Goal: Task Accomplishment & Management: Manage account settings

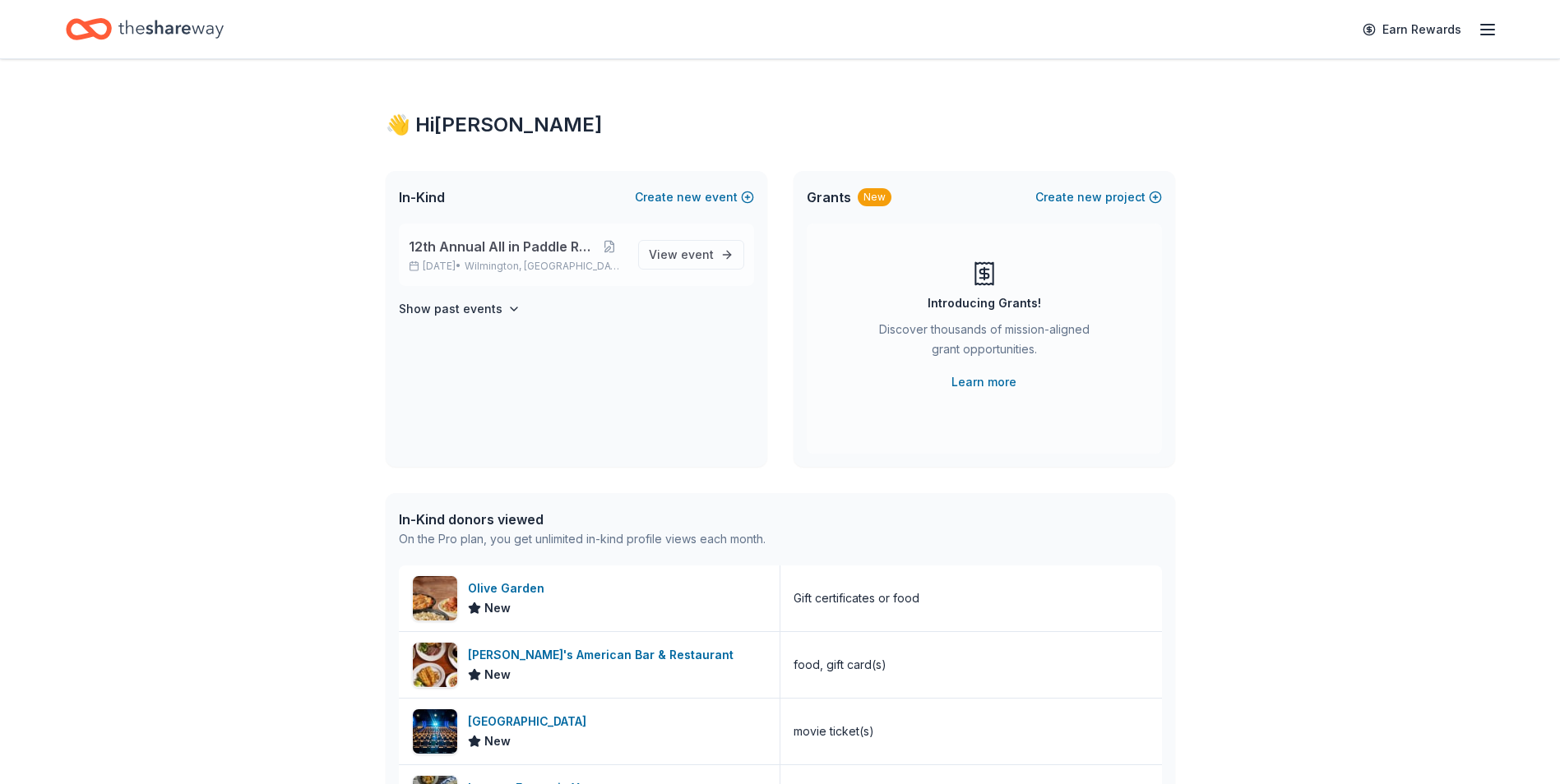
click at [503, 254] on span "12th Annual All in Paddle Raffle" at bounding box center [502, 247] width 186 height 20
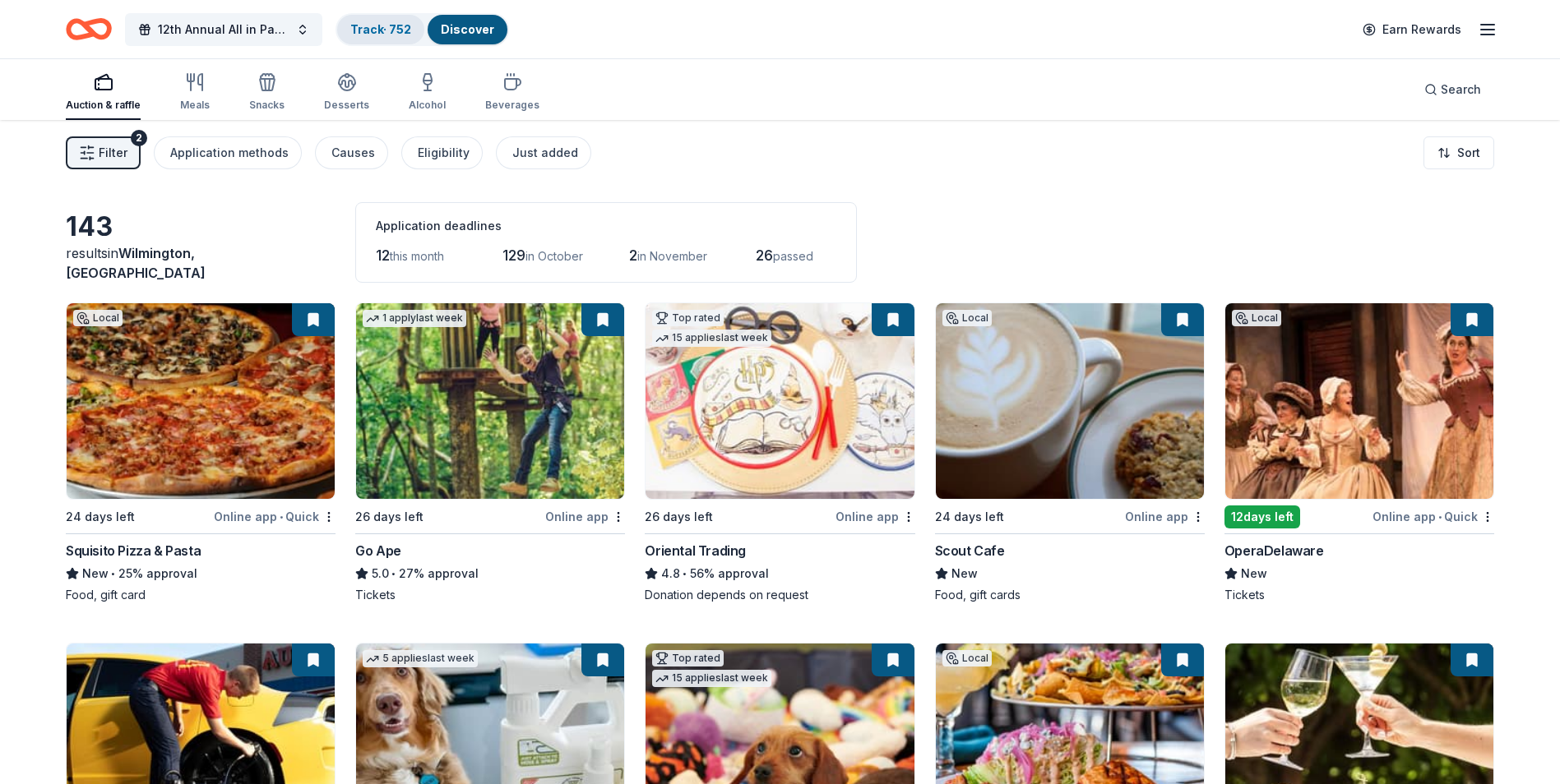
click at [368, 32] on link "Track · 752" at bounding box center [381, 29] width 61 height 14
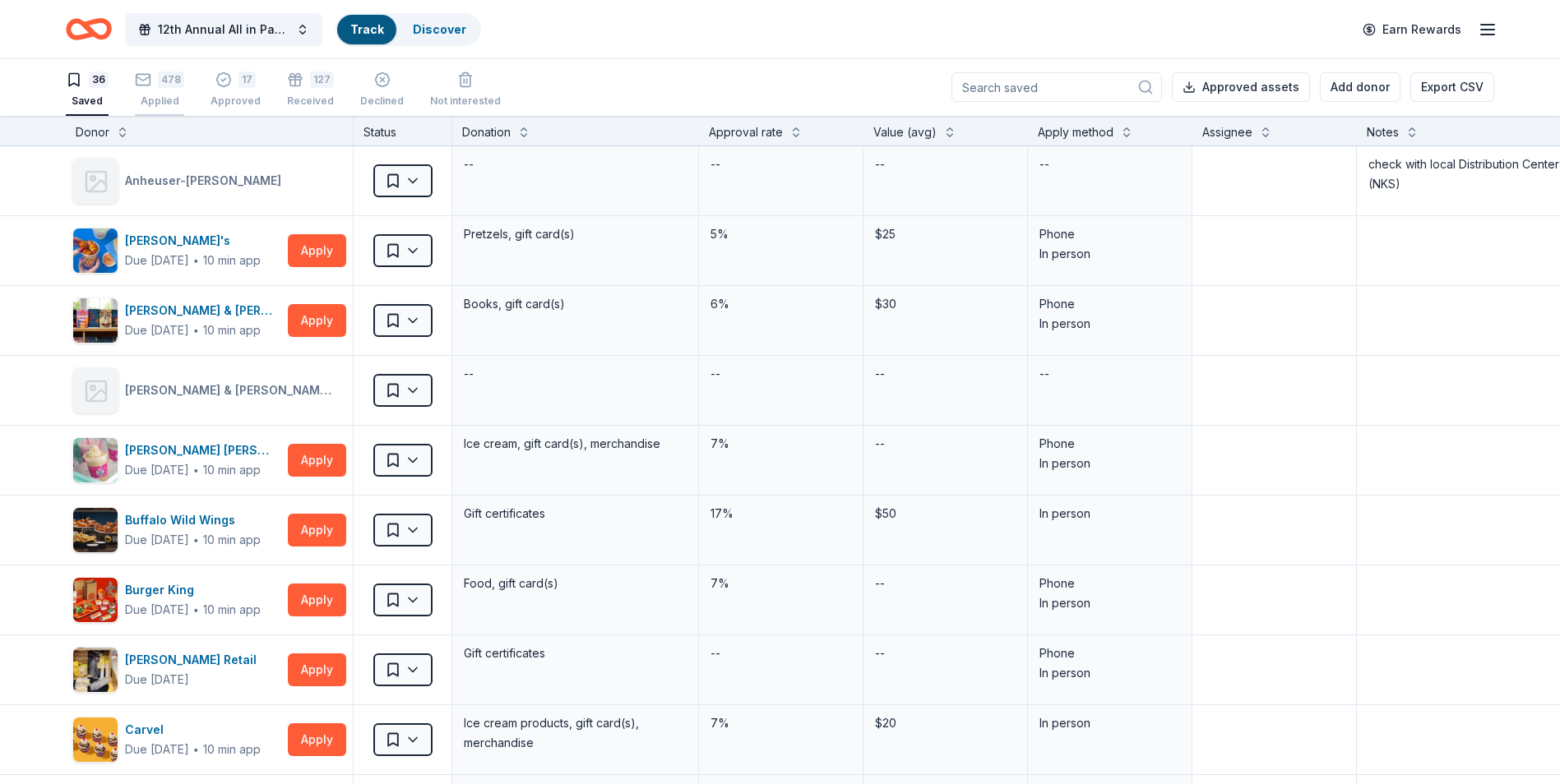
click at [164, 94] on div "Applied" at bounding box center [159, 101] width 50 height 13
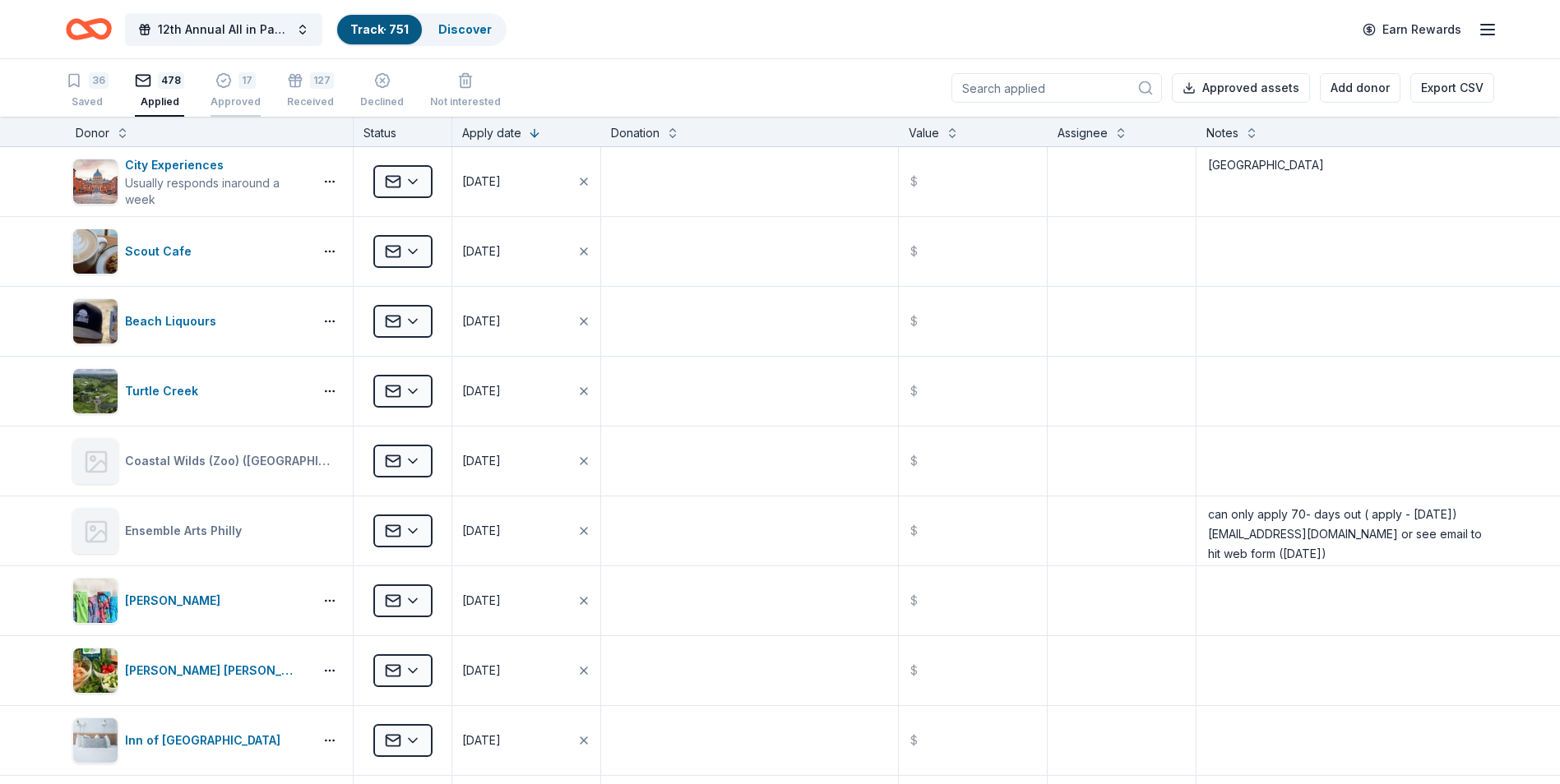
click at [229, 94] on div "17 Approved" at bounding box center [235, 91] width 50 height 36
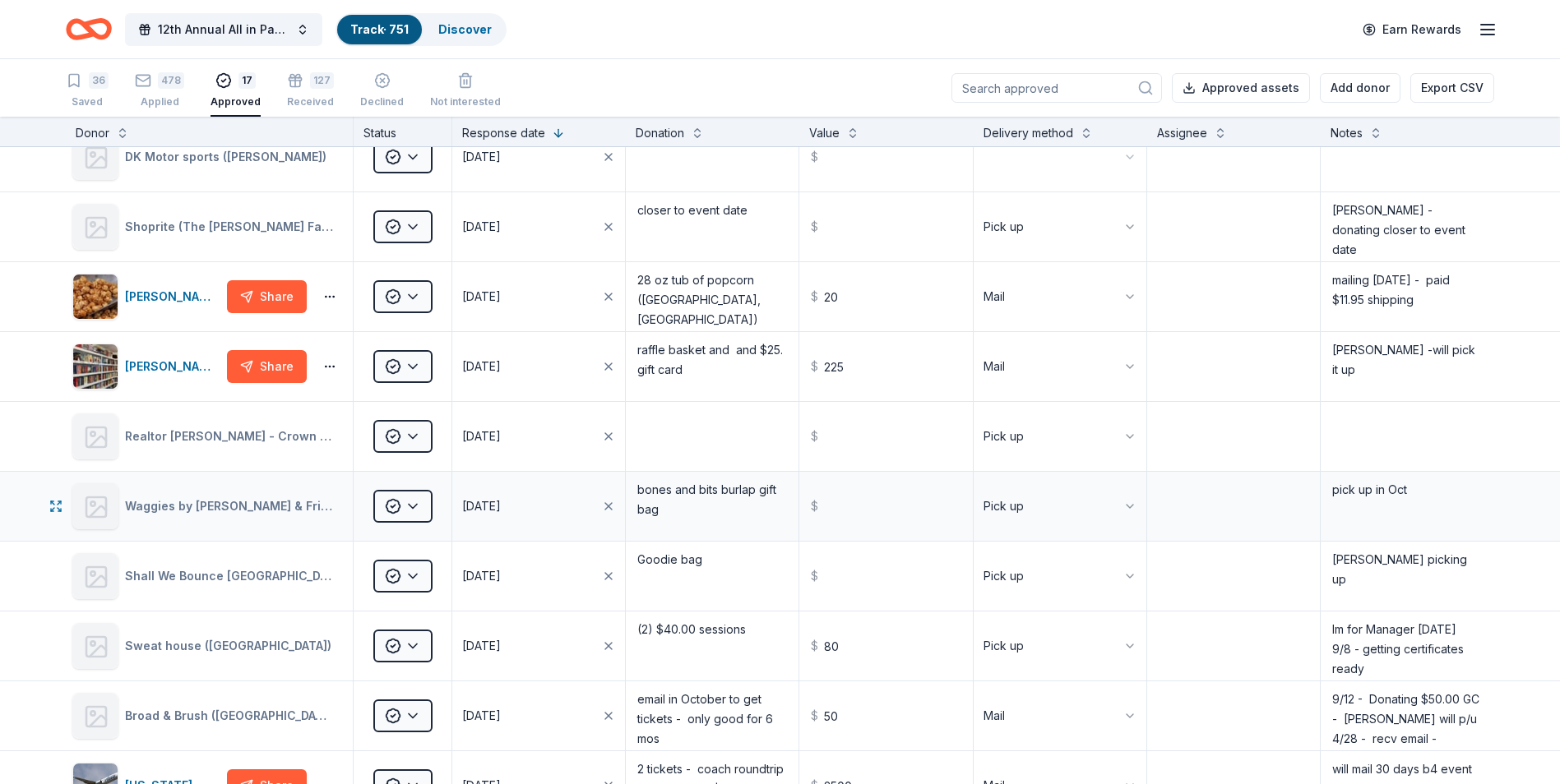
scroll to position [247, 0]
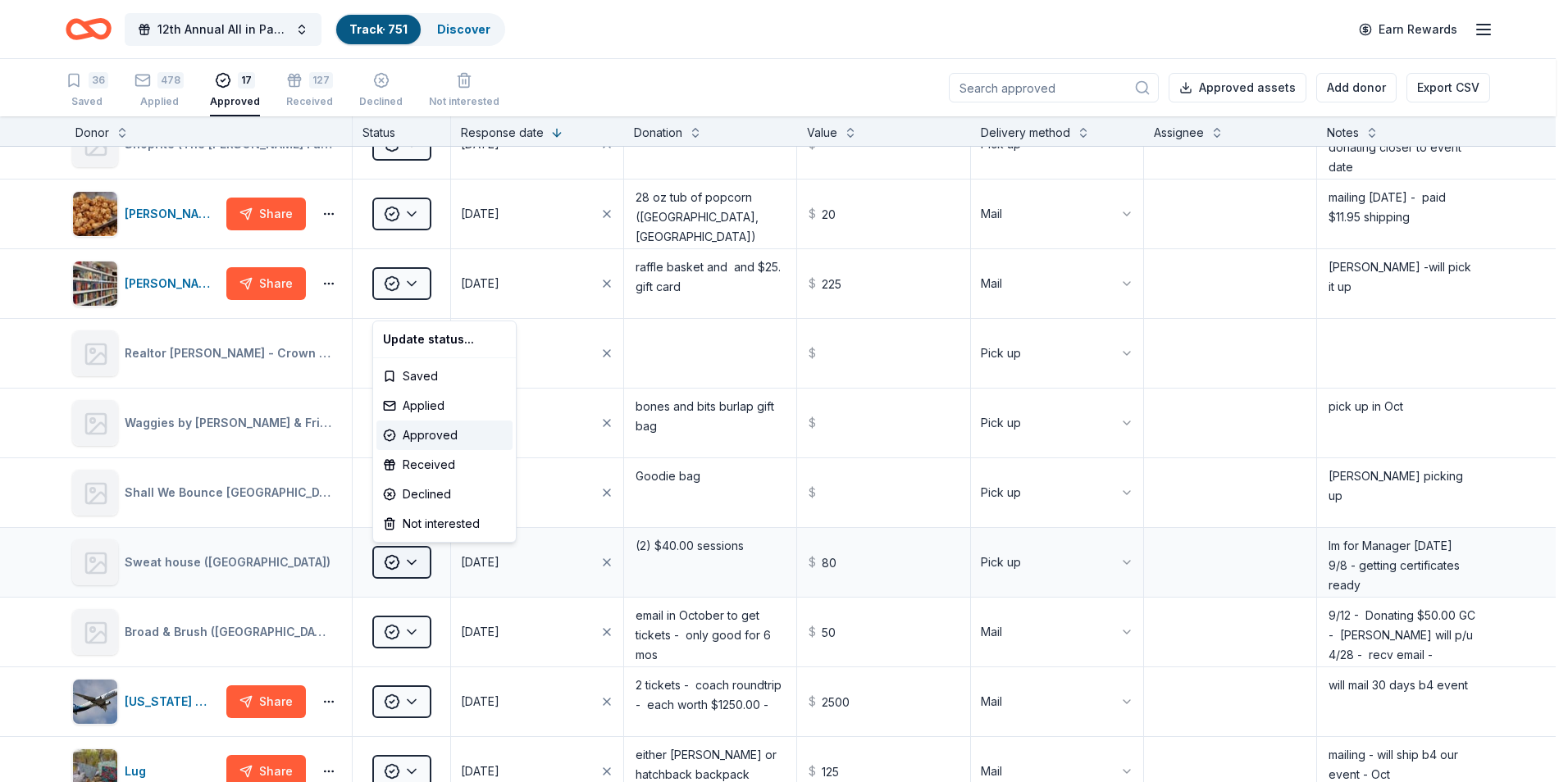
click at [419, 563] on html "12th Annual All in Paddle Raffle Track · 751 Discover Earn Rewards 36 Saved 478…" at bounding box center [784, 391] width 1568 height 782
click at [419, 463] on div "Received" at bounding box center [444, 465] width 136 height 30
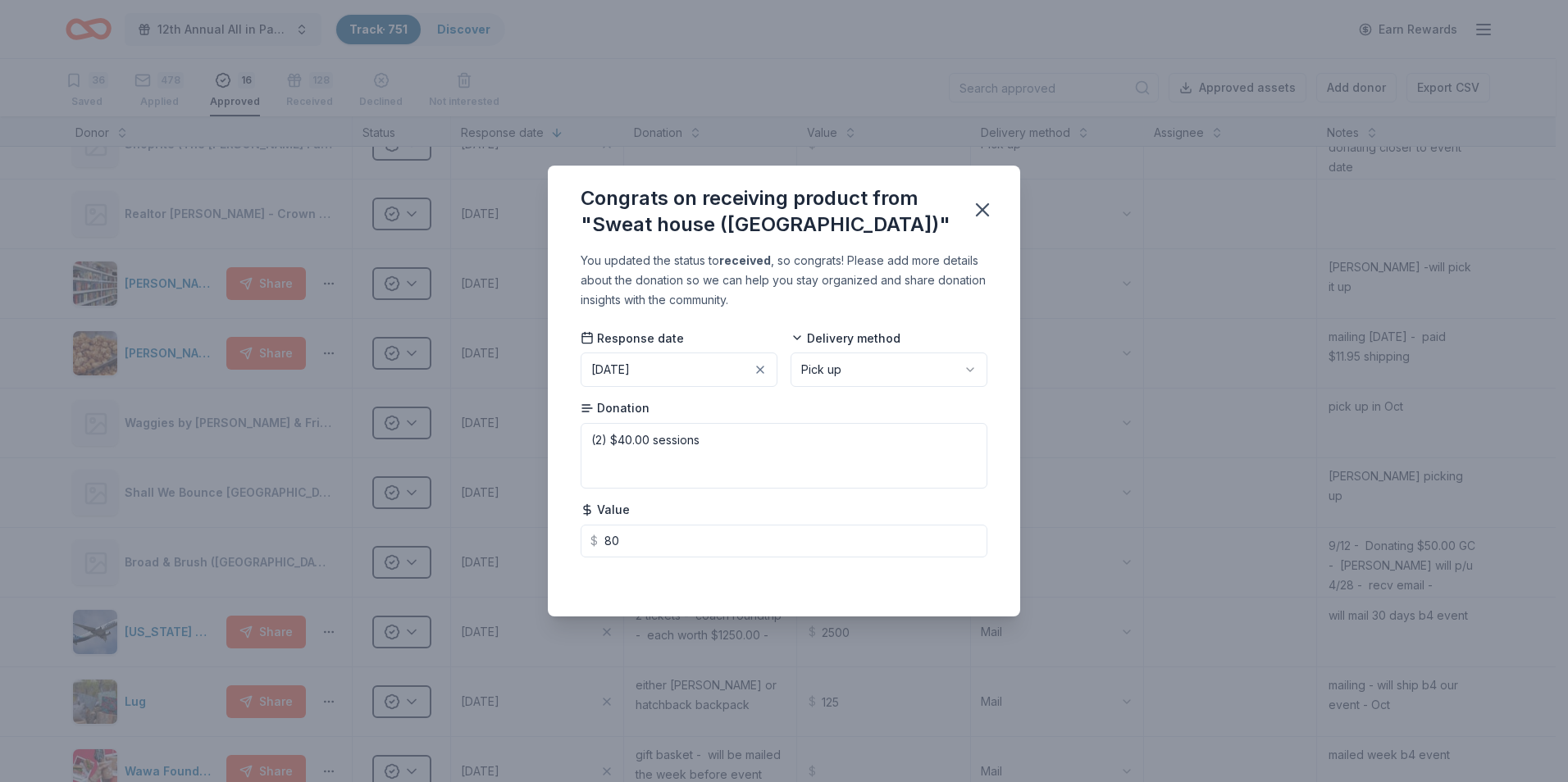
click at [696, 376] on button "[DATE]" at bounding box center [679, 370] width 197 height 35
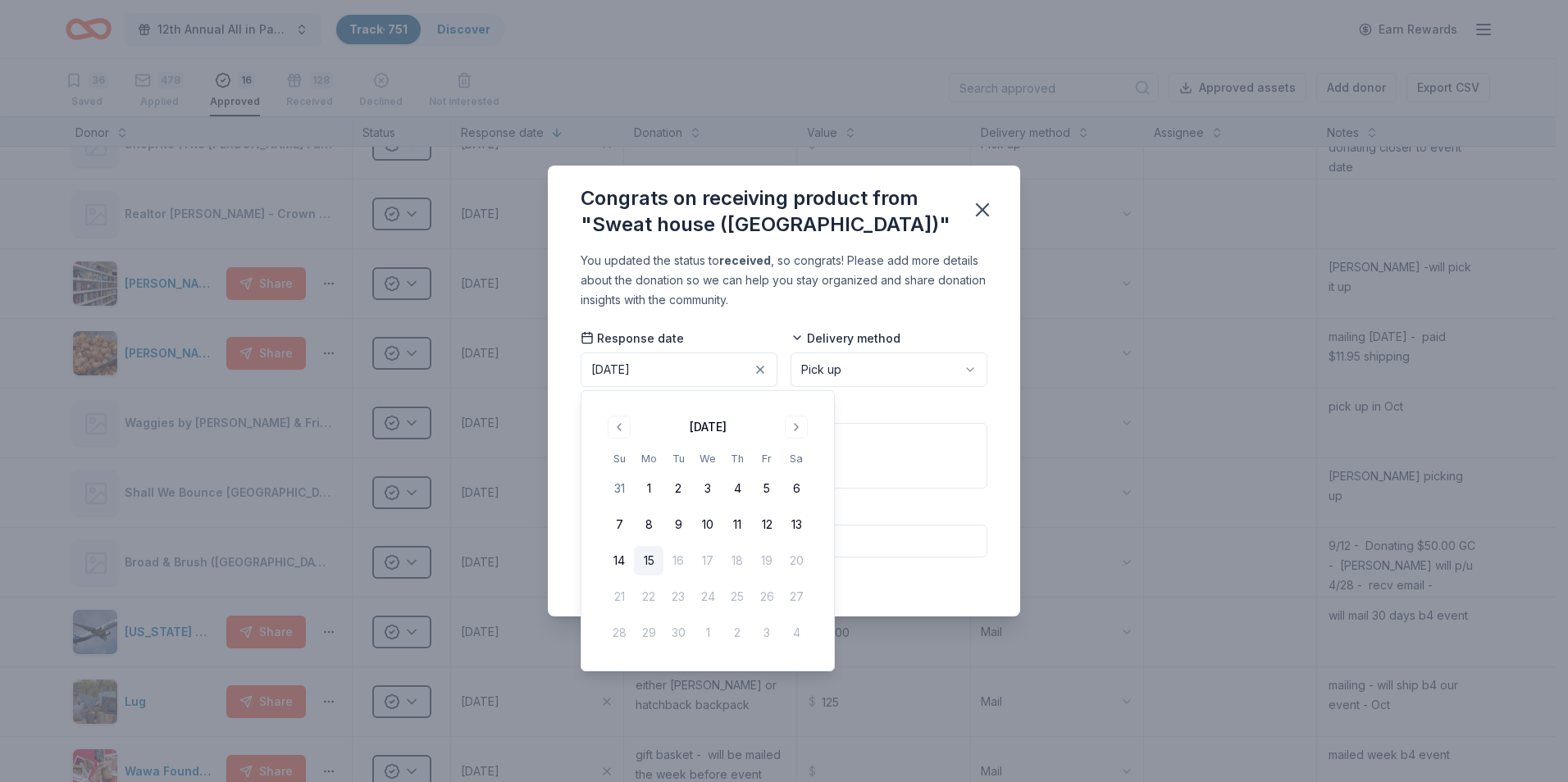
click at [645, 563] on button "15" at bounding box center [648, 561] width 30 height 30
click at [650, 560] on button "15" at bounding box center [648, 561] width 30 height 30
click at [646, 559] on button "15" at bounding box center [648, 561] width 30 height 30
click at [973, 372] on html "12th Annual All in Paddle Raffle Track · 751 Discover Earn Rewards 36 Saved 478…" at bounding box center [784, 391] width 1568 height 782
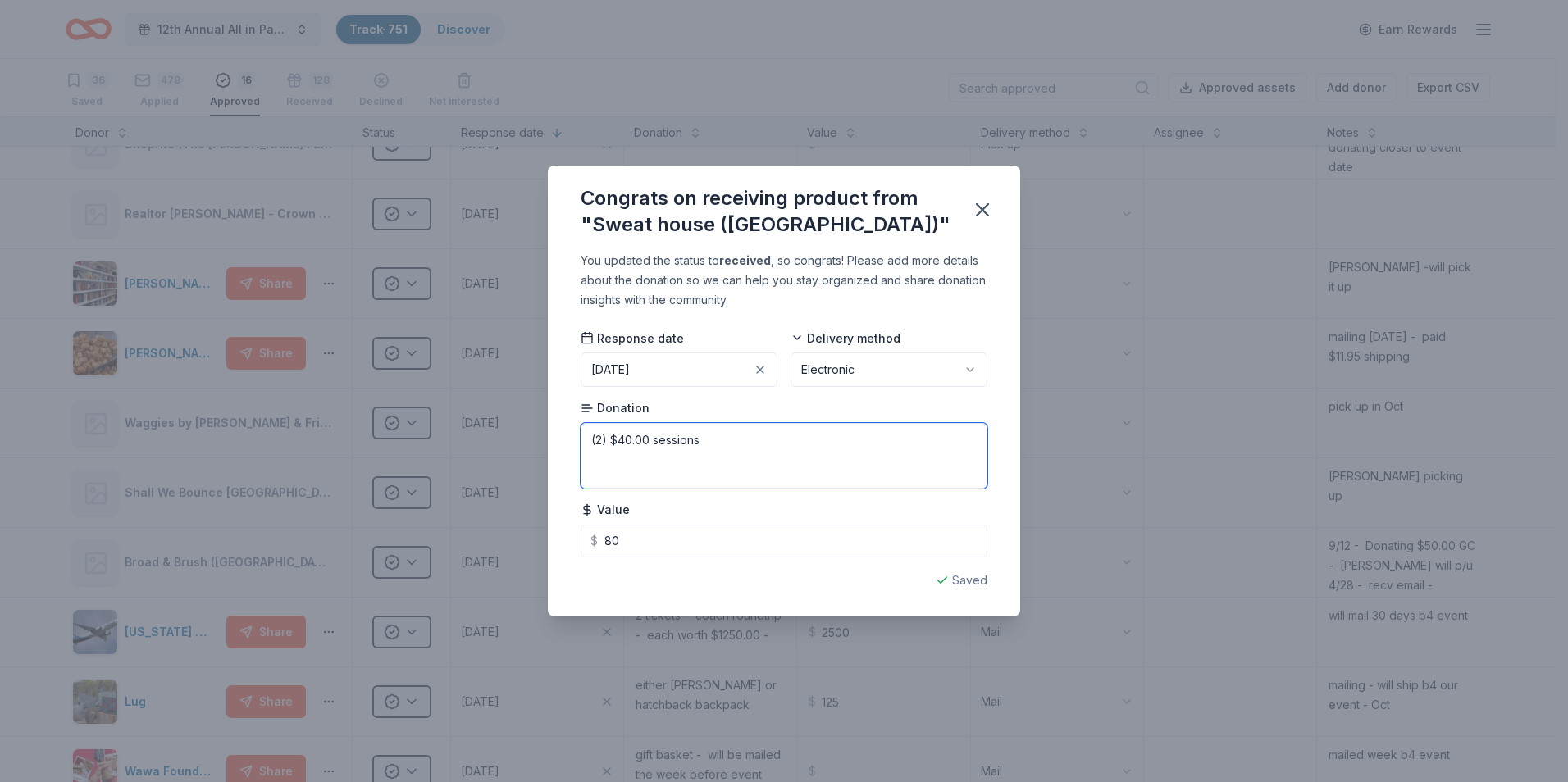
click at [599, 434] on textarea "(2) $40.00 sessions" at bounding box center [784, 457] width 407 height 66
type textarea "(3) sessions packs"
drag, startPoint x: 618, startPoint y: 540, endPoint x: 652, endPoint y: 539, distance: 34.0
click at [623, 541] on input "80" at bounding box center [784, 541] width 407 height 33
type input "8"
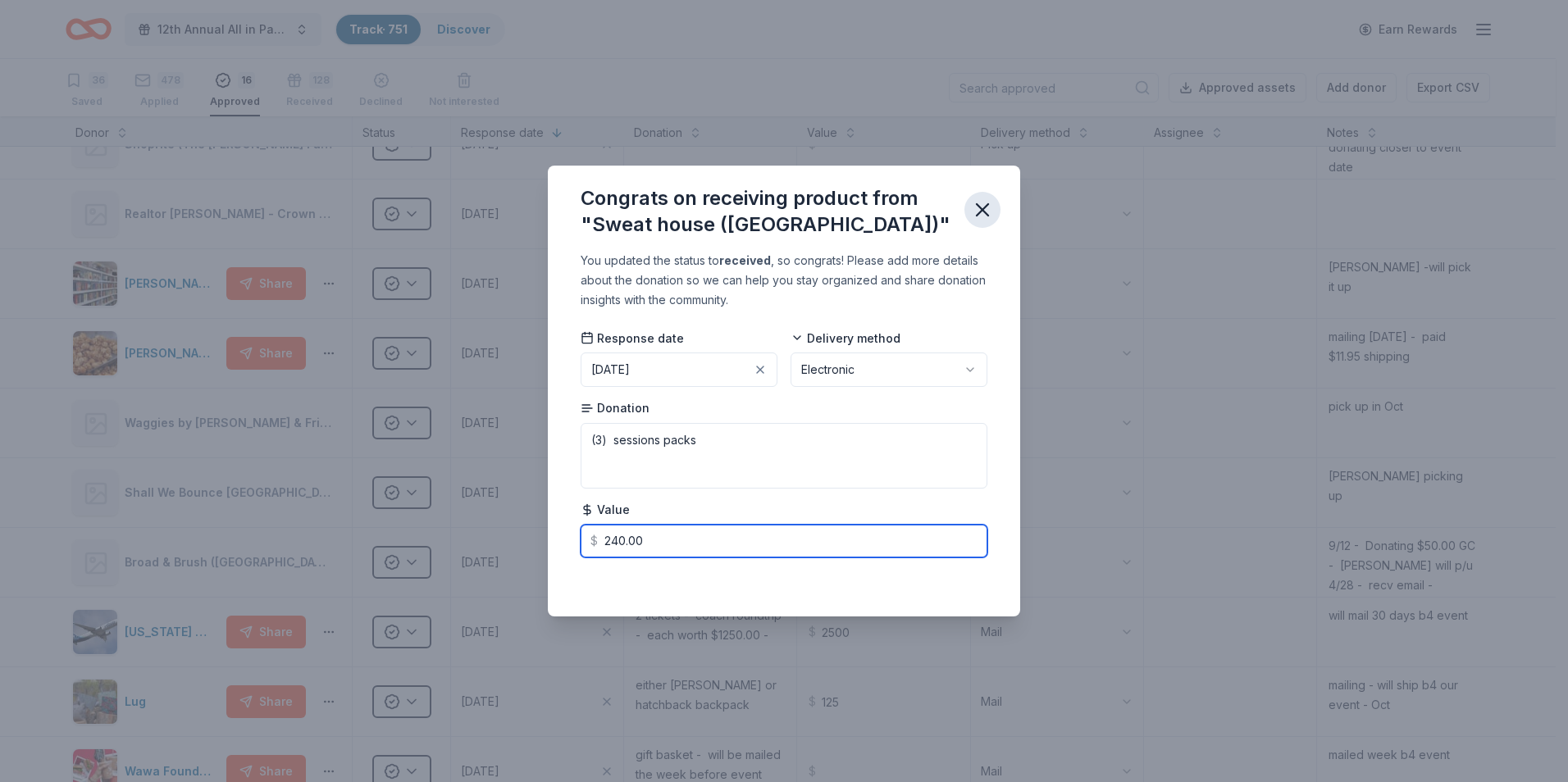
type input "240.00"
click at [983, 216] on icon "button" at bounding box center [982, 210] width 23 height 23
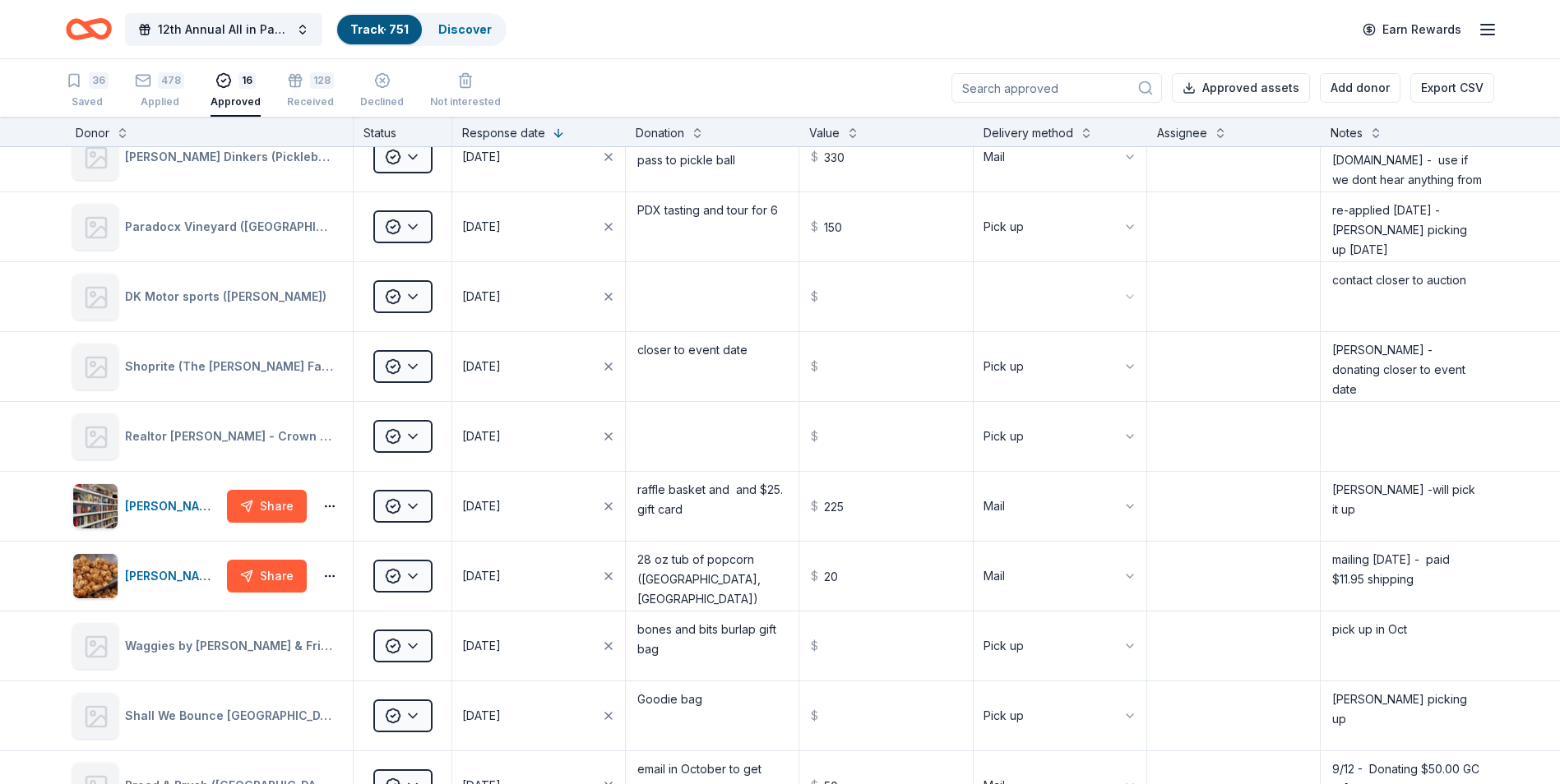
scroll to position [0, 0]
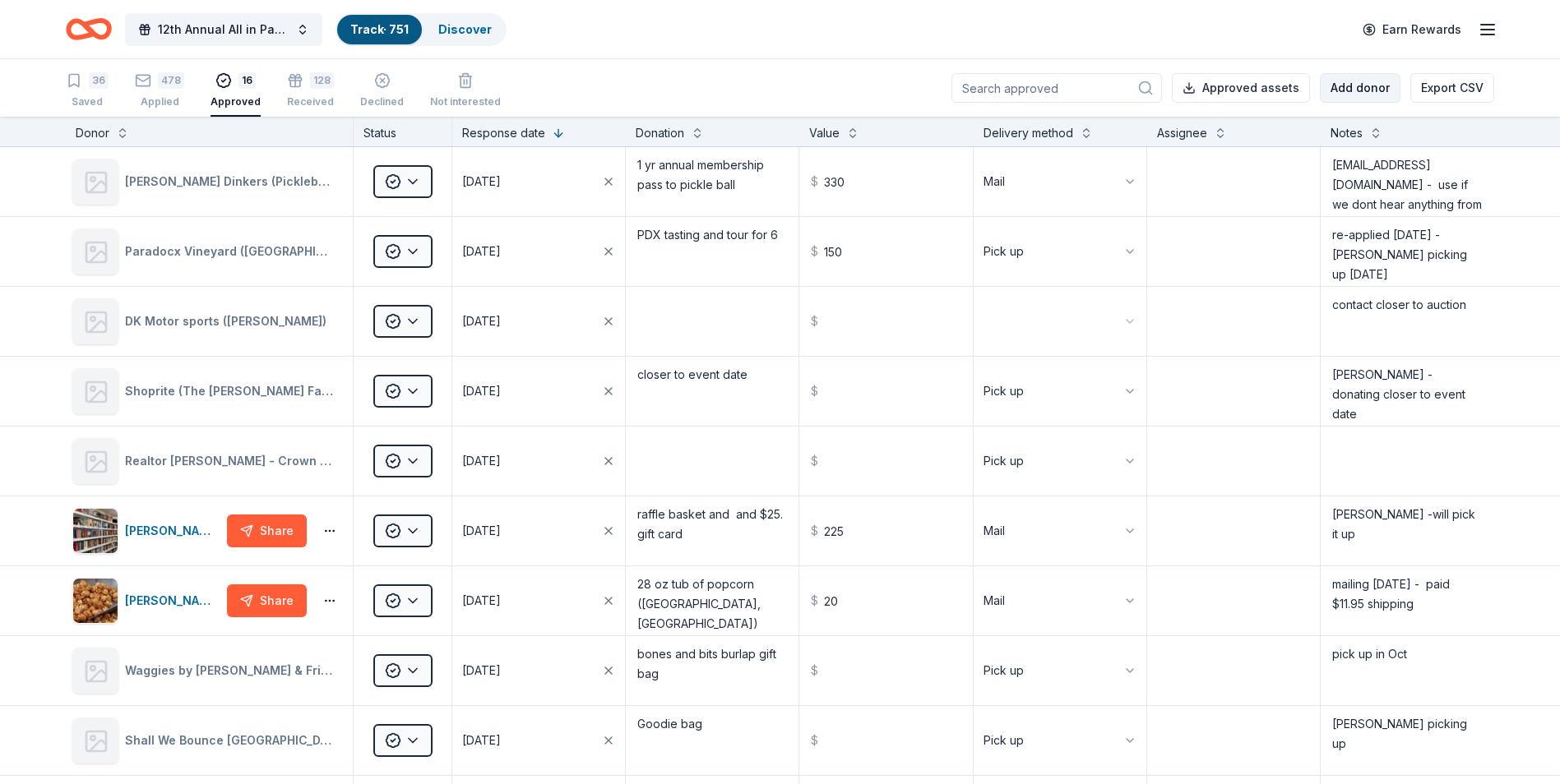
click at [1362, 92] on button "Add donor" at bounding box center [1360, 88] width 81 height 30
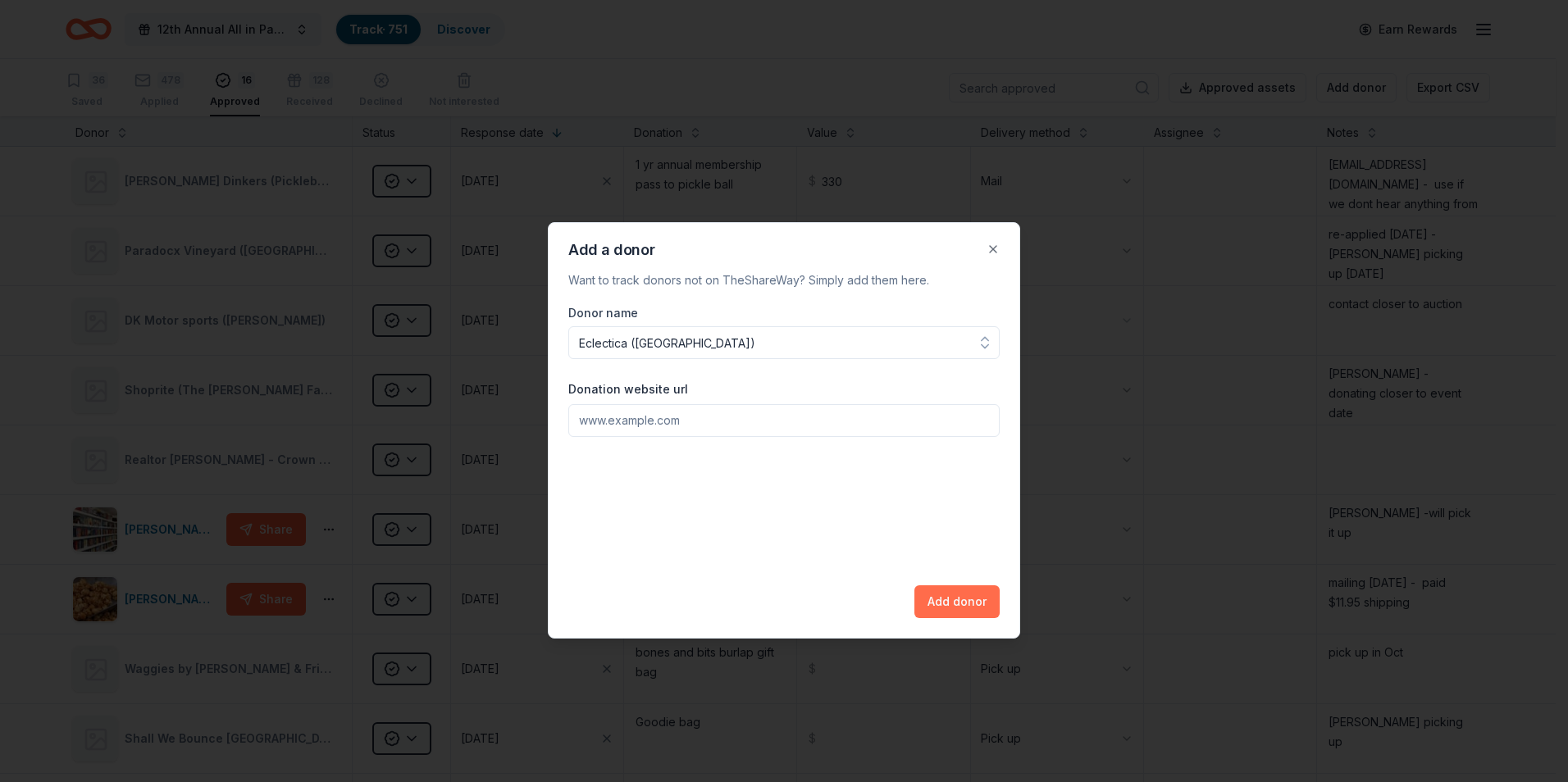
type input "Eclectica ([GEOGRAPHIC_DATA])"
click at [951, 608] on button "Add donor" at bounding box center [957, 602] width 86 height 33
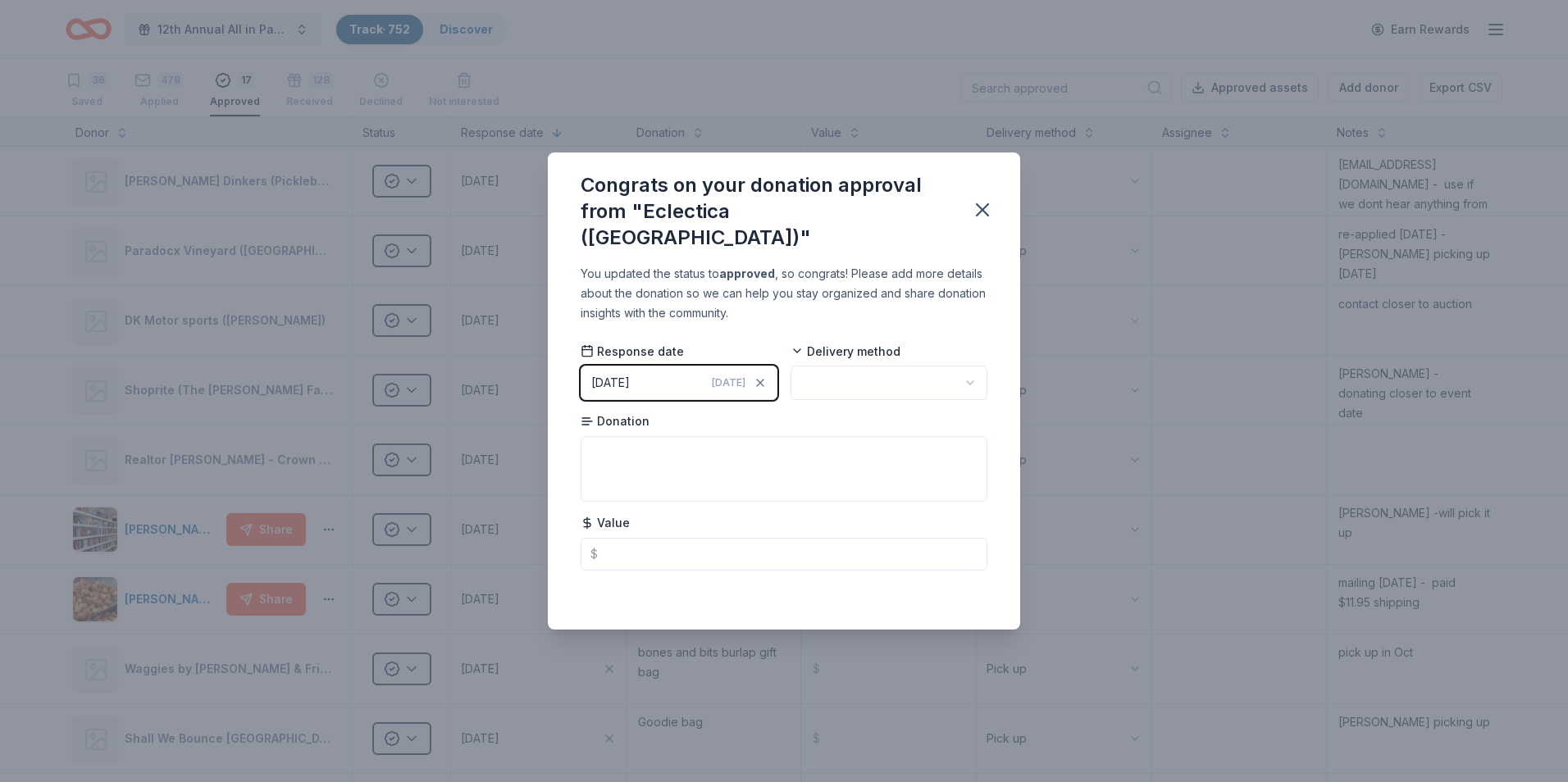
click at [966, 373] on html "12th Annual All in Paddle Raffle Track · 752 Discover Earn Rewards 36 Saved 478…" at bounding box center [784, 391] width 1568 height 782
click at [620, 436] on textarea at bounding box center [784, 469] width 407 height 66
type textarea "gift card -"
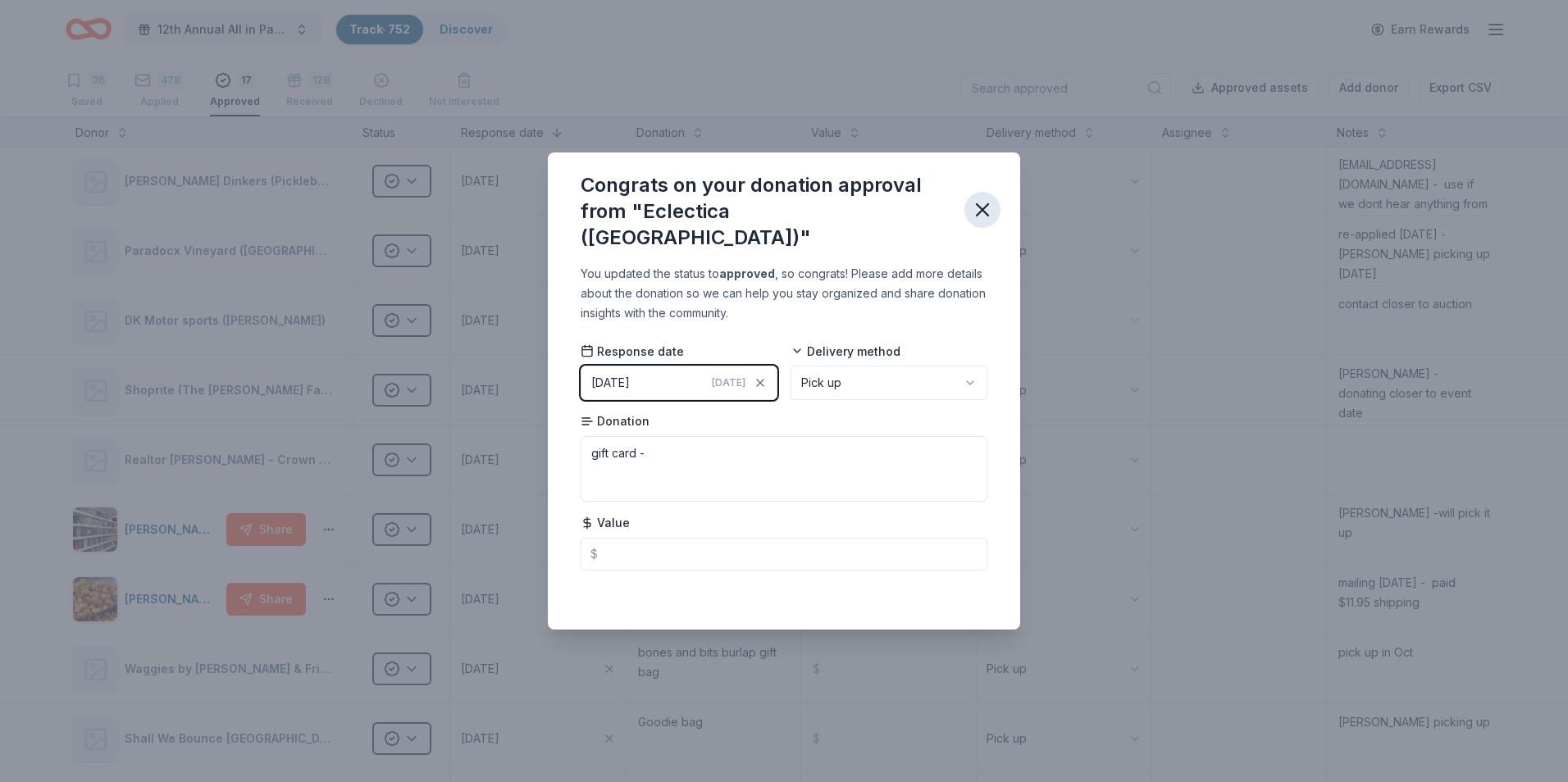
click at [985, 215] on icon "button" at bounding box center [982, 210] width 12 height 12
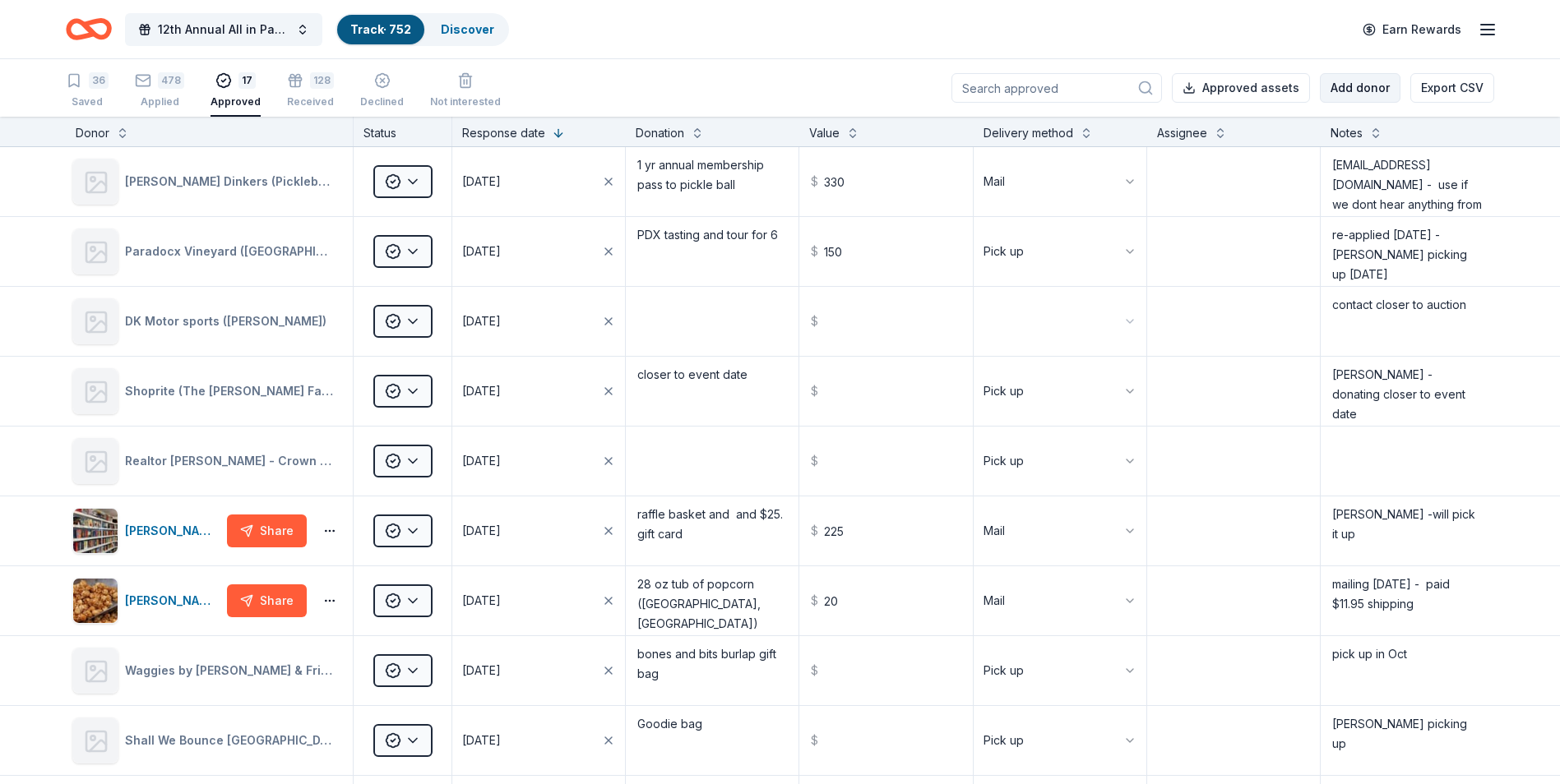
click at [1358, 86] on button "Add donor" at bounding box center [1360, 88] width 81 height 30
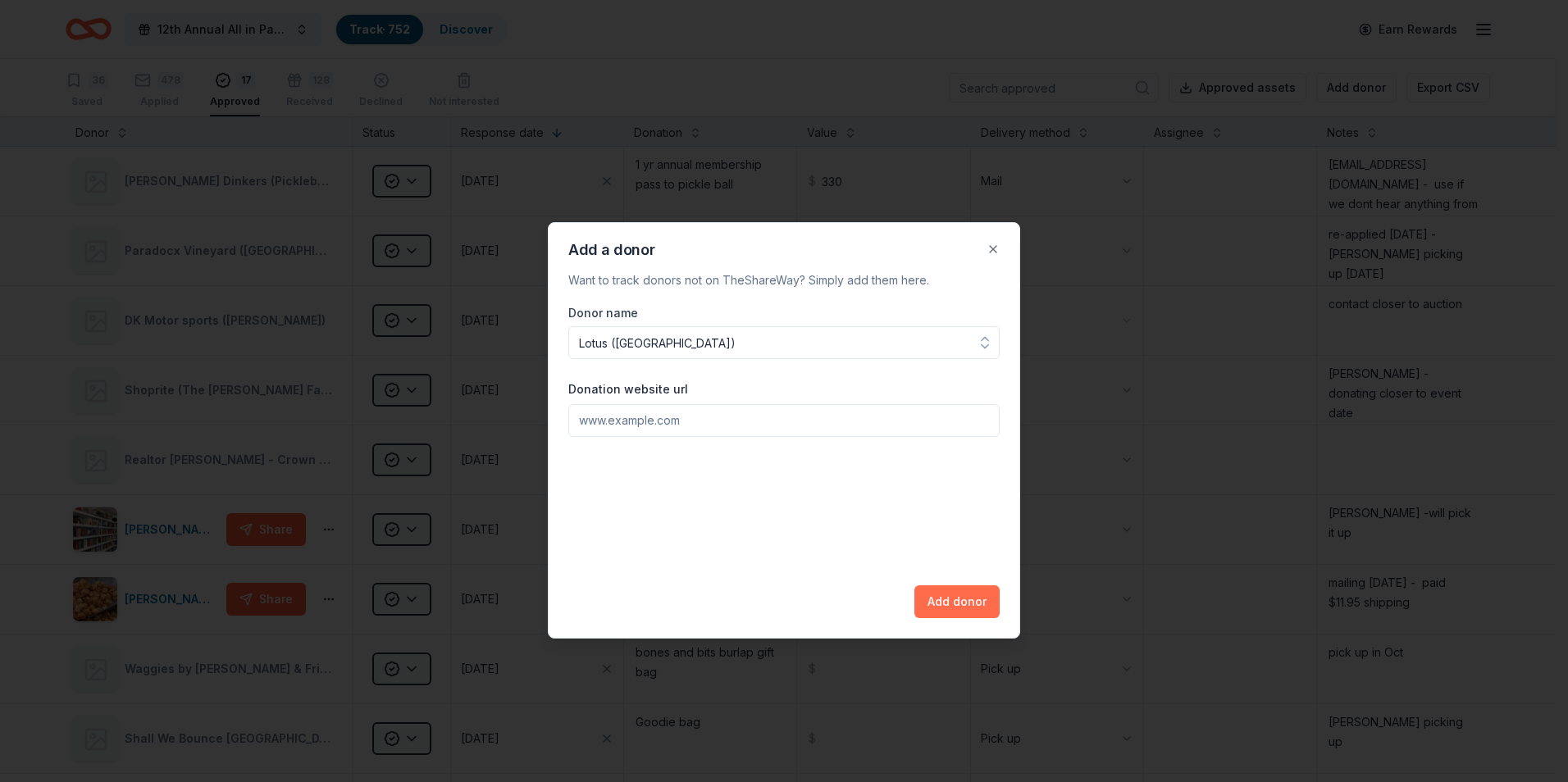
type input "Lotus ([GEOGRAPHIC_DATA])"
click at [957, 605] on button "Add donor" at bounding box center [957, 602] width 86 height 33
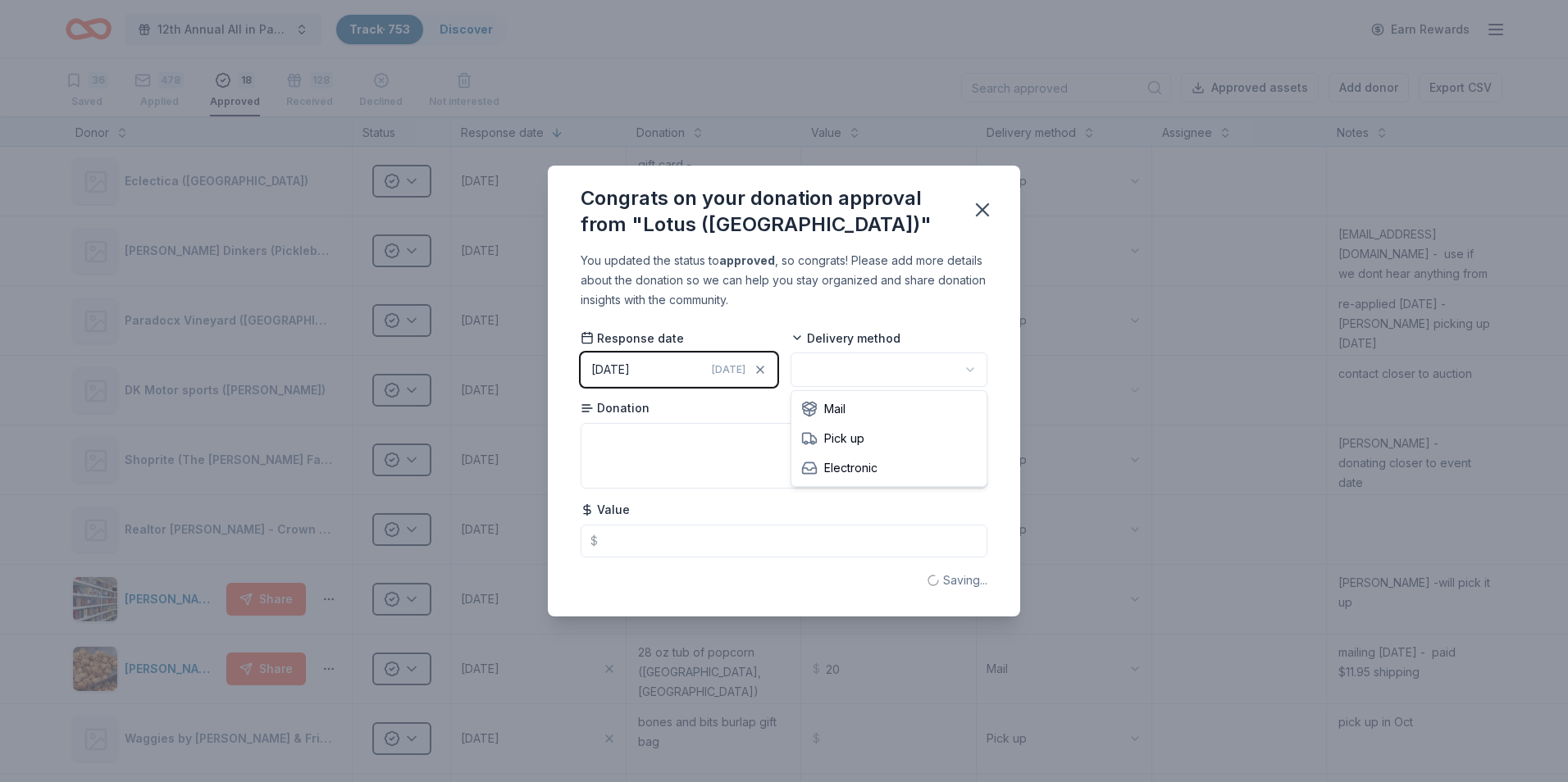
click at [964, 367] on html "12th Annual All in Paddle Raffle Track · 753 Discover Earn Rewards 36 Saved 478…" at bounding box center [784, 391] width 1568 height 782
click at [601, 438] on textarea at bounding box center [784, 457] width 407 height 66
type textarea "gift card"
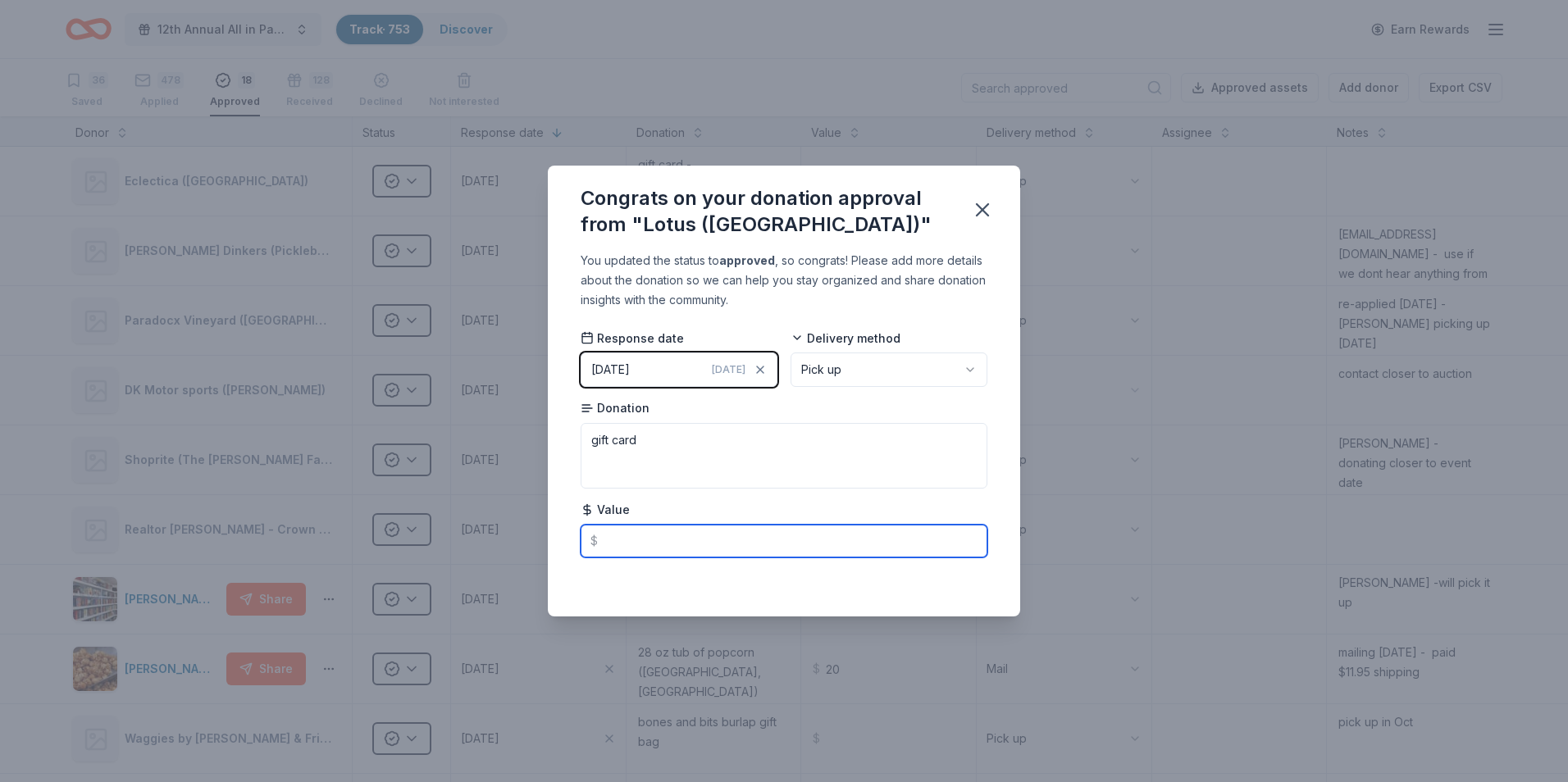
click at [715, 546] on input "text" at bounding box center [784, 541] width 407 height 33
click at [981, 215] on icon "button" at bounding box center [982, 210] width 23 height 23
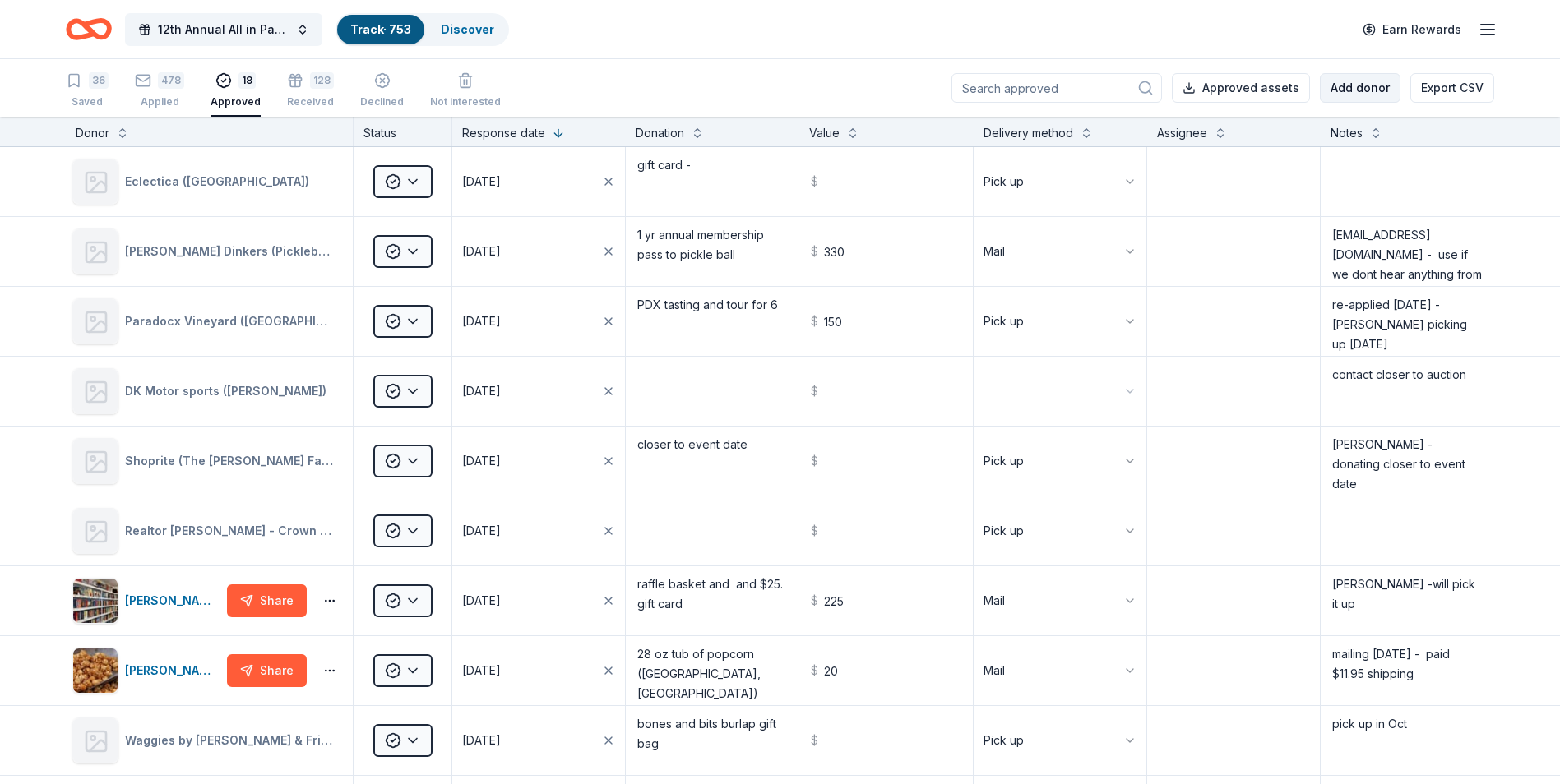
click at [1351, 90] on button "Add donor" at bounding box center [1360, 88] width 81 height 30
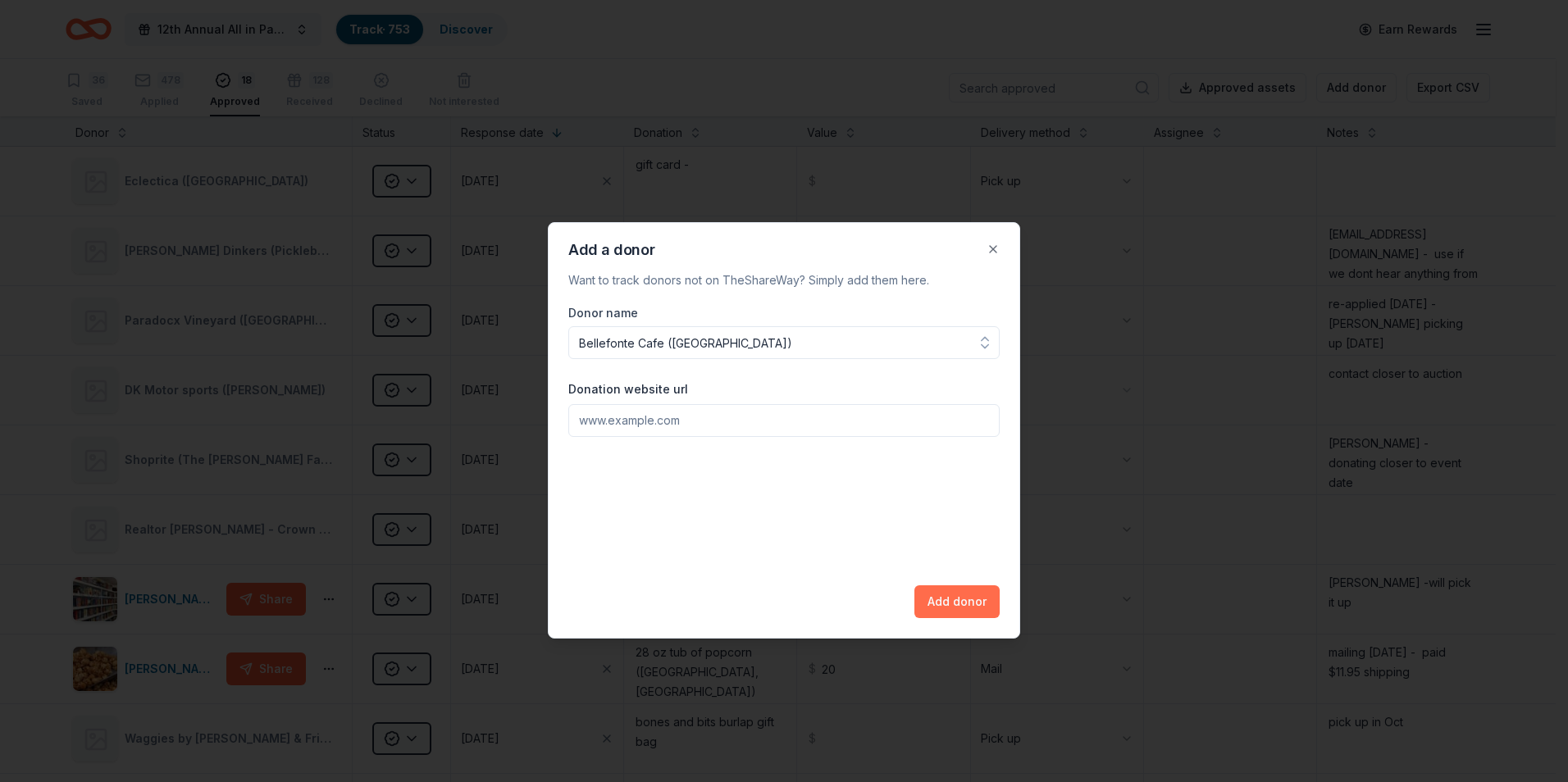
type input "Bellefonte Cafe ([GEOGRAPHIC_DATA])"
click at [946, 603] on button "Add donor" at bounding box center [957, 602] width 86 height 33
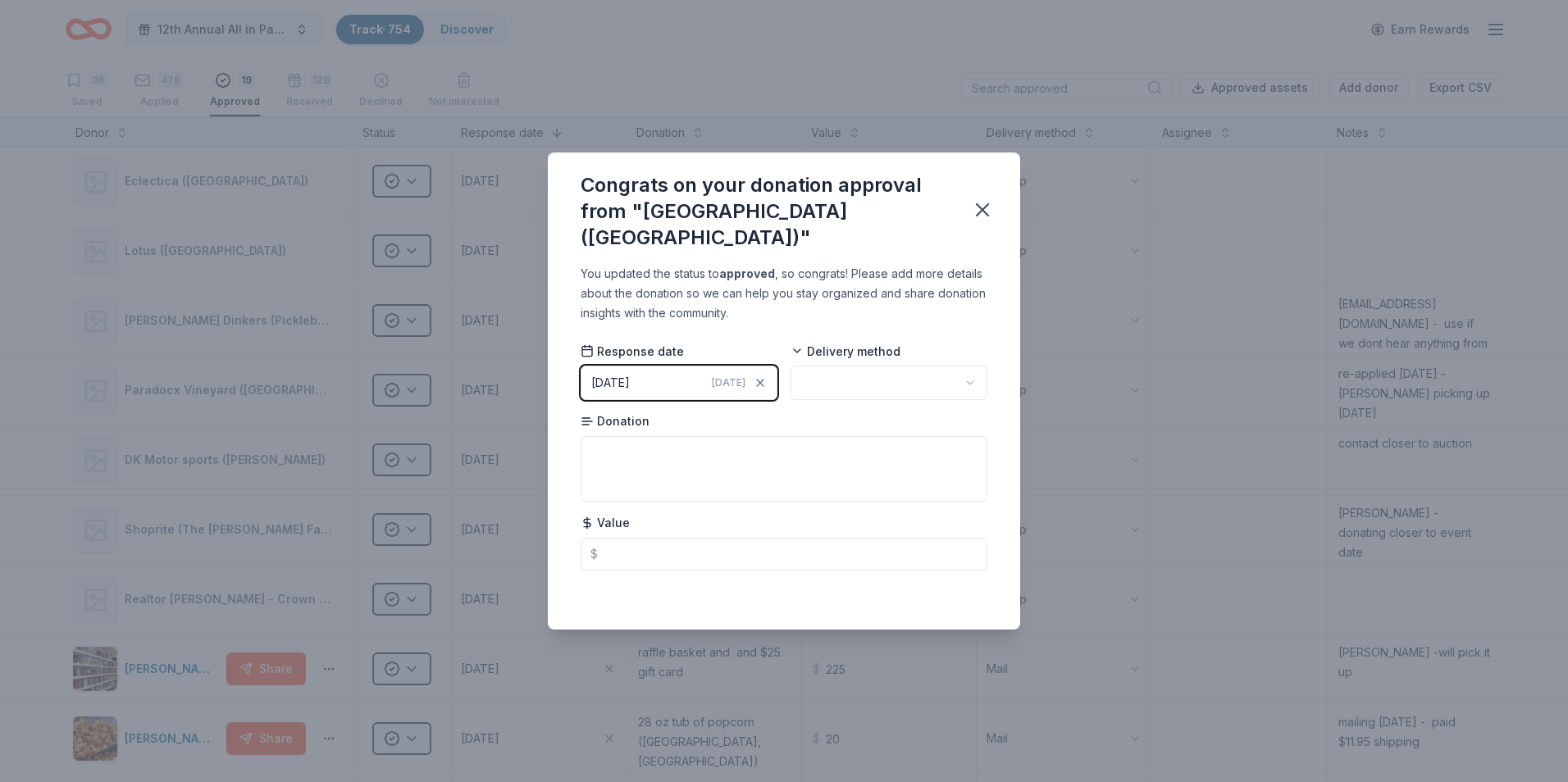
click at [964, 372] on html "12th Annual All in Paddle Raffle Track · 754 Discover Earn Rewards 36 Saved 478…" at bounding box center [784, 391] width 1568 height 782
click at [608, 438] on textarea at bounding box center [784, 469] width 407 height 66
type textarea "gift card"
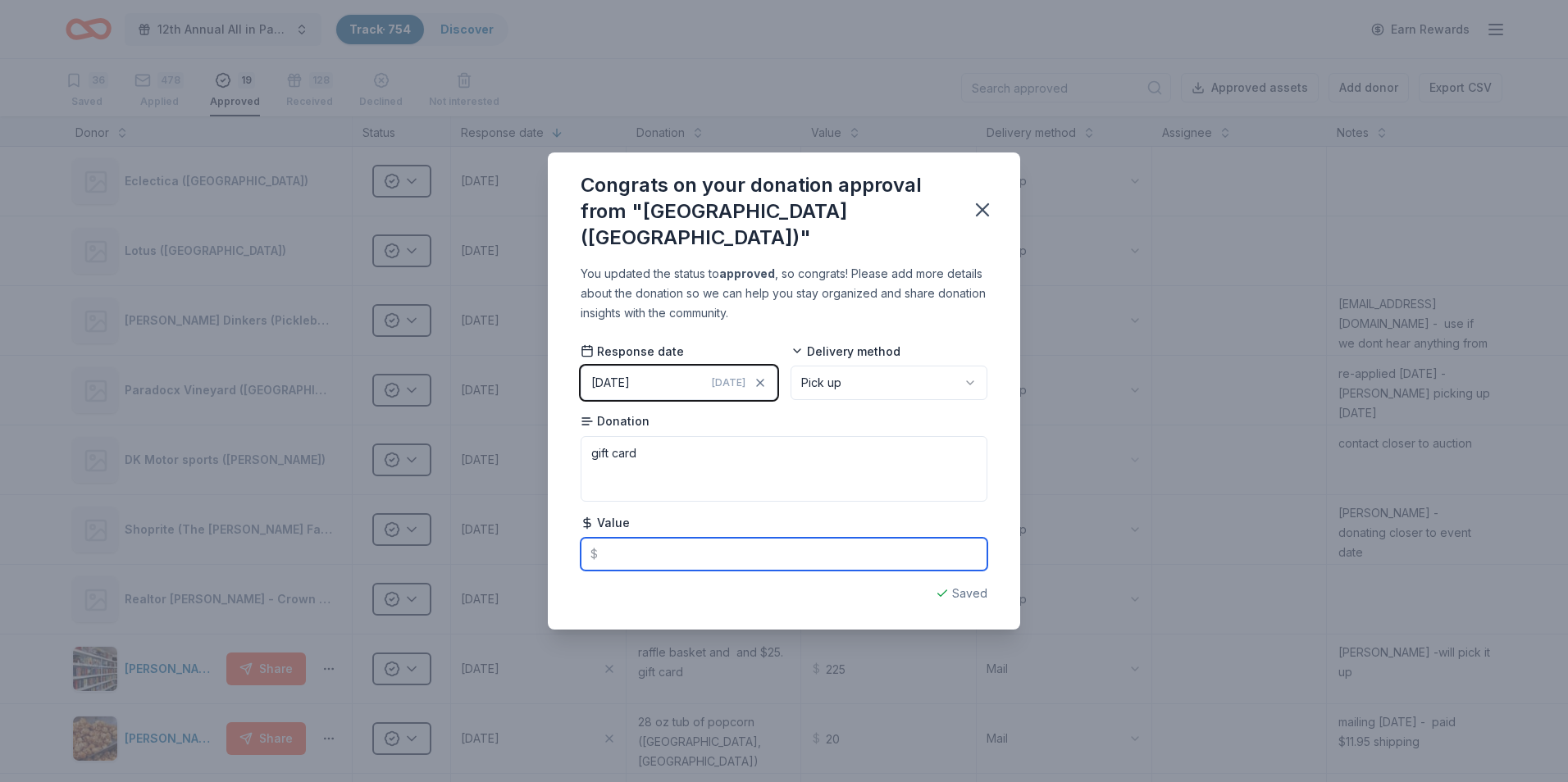
click at [694, 541] on input "text" at bounding box center [784, 555] width 407 height 33
click at [985, 210] on icon "button" at bounding box center [982, 210] width 23 height 23
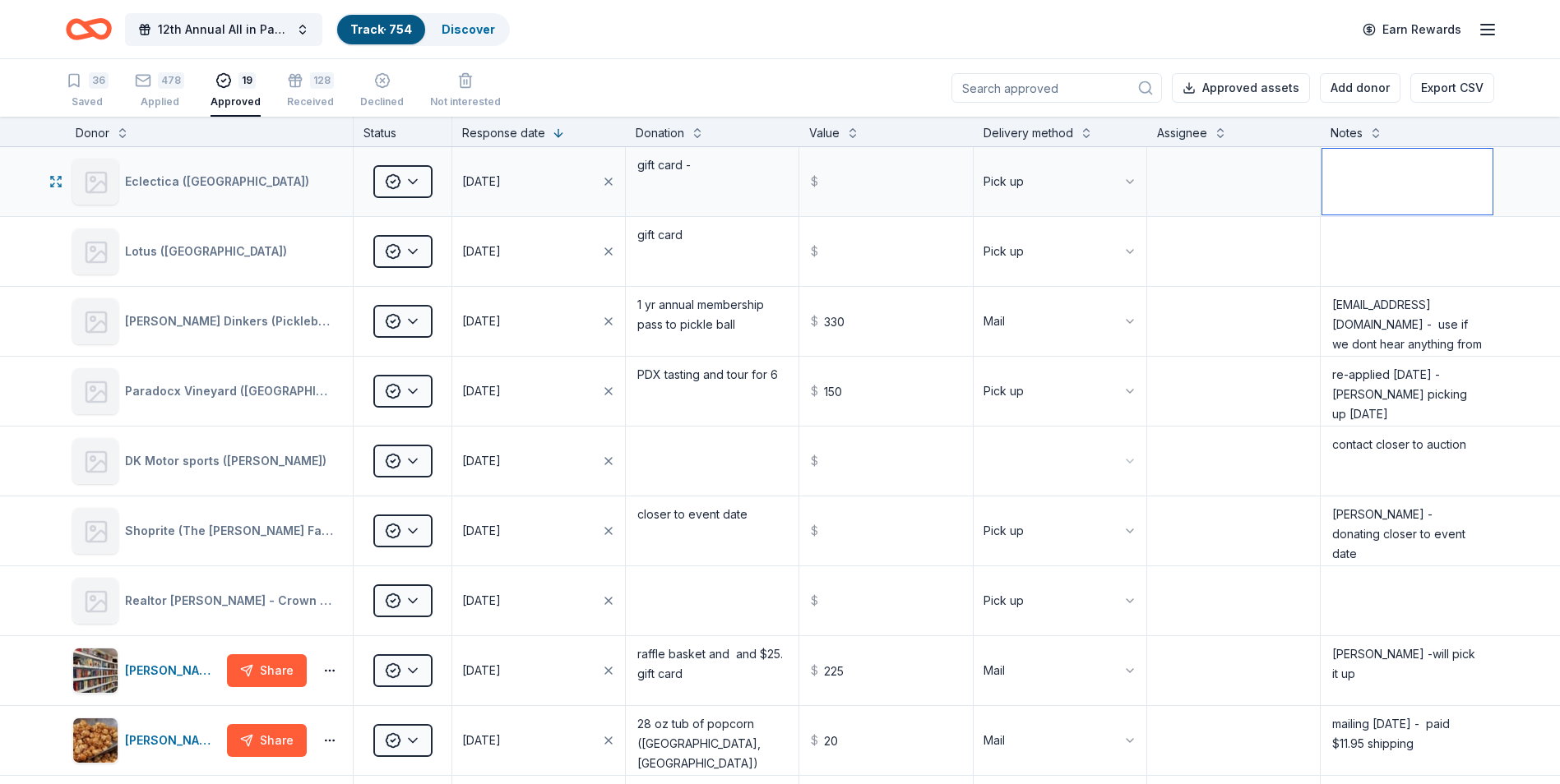
click at [1338, 167] on textarea at bounding box center [1407, 182] width 170 height 66
type textarea "Ashleigh - handling"
click at [1334, 242] on textarea at bounding box center [1407, 252] width 170 height 66
type textarea "Ashleigh - Handling"
click at [1454, 170] on textarea "Ashleigh - handling" at bounding box center [1407, 182] width 170 height 66
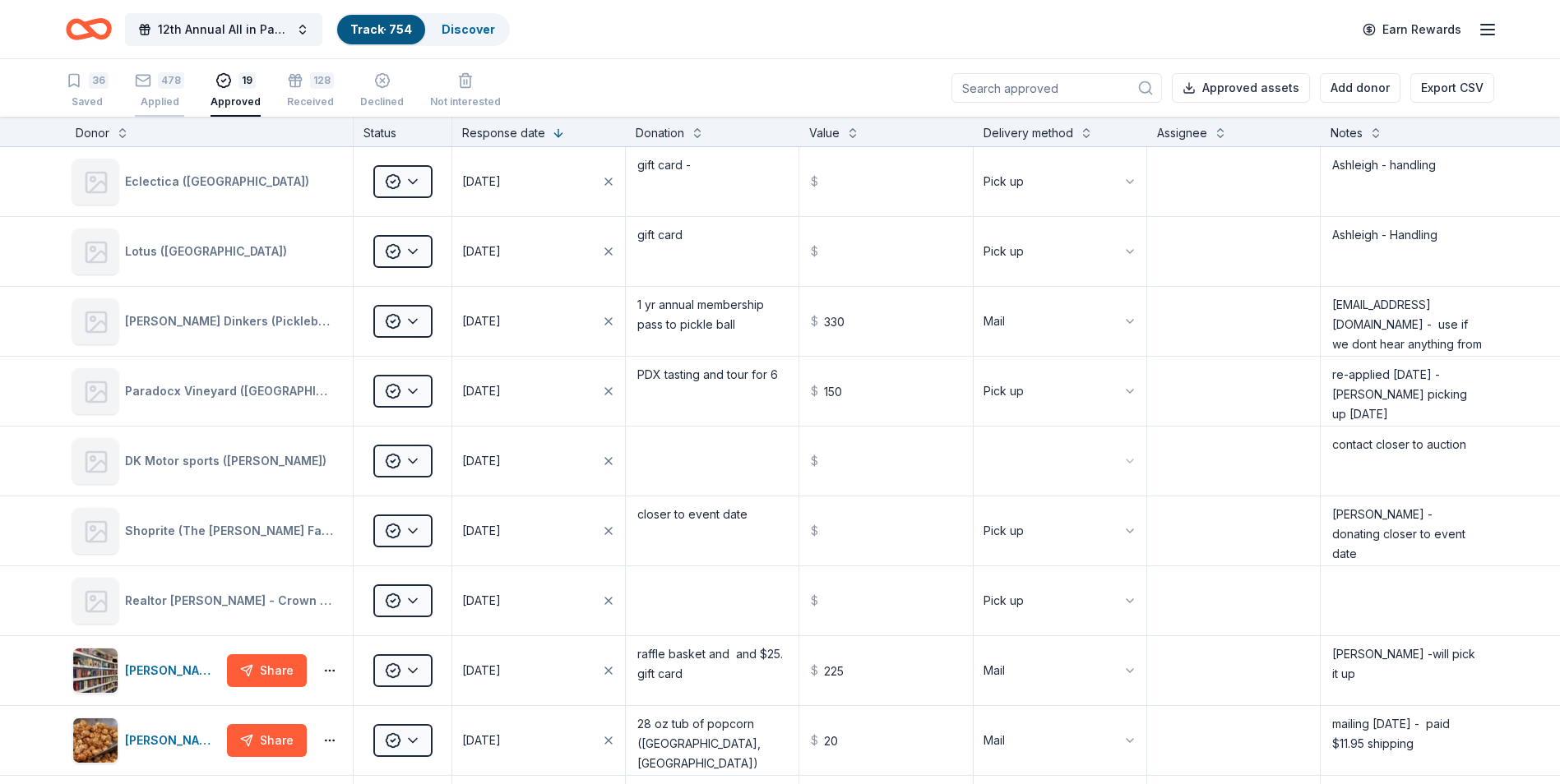
click at [160, 98] on div "Applied" at bounding box center [159, 102] width 50 height 13
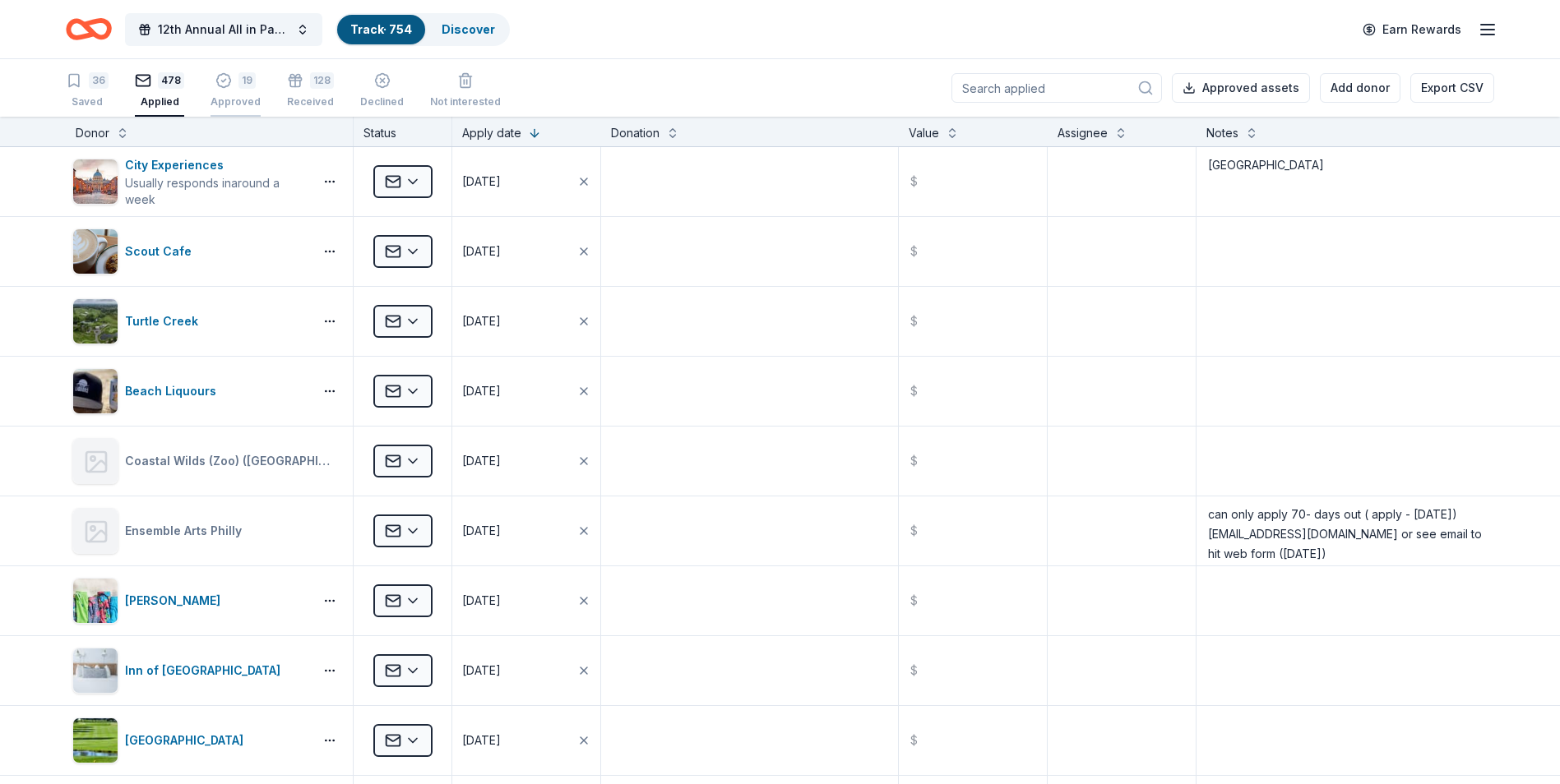
click at [229, 99] on div "Approved" at bounding box center [235, 102] width 50 height 13
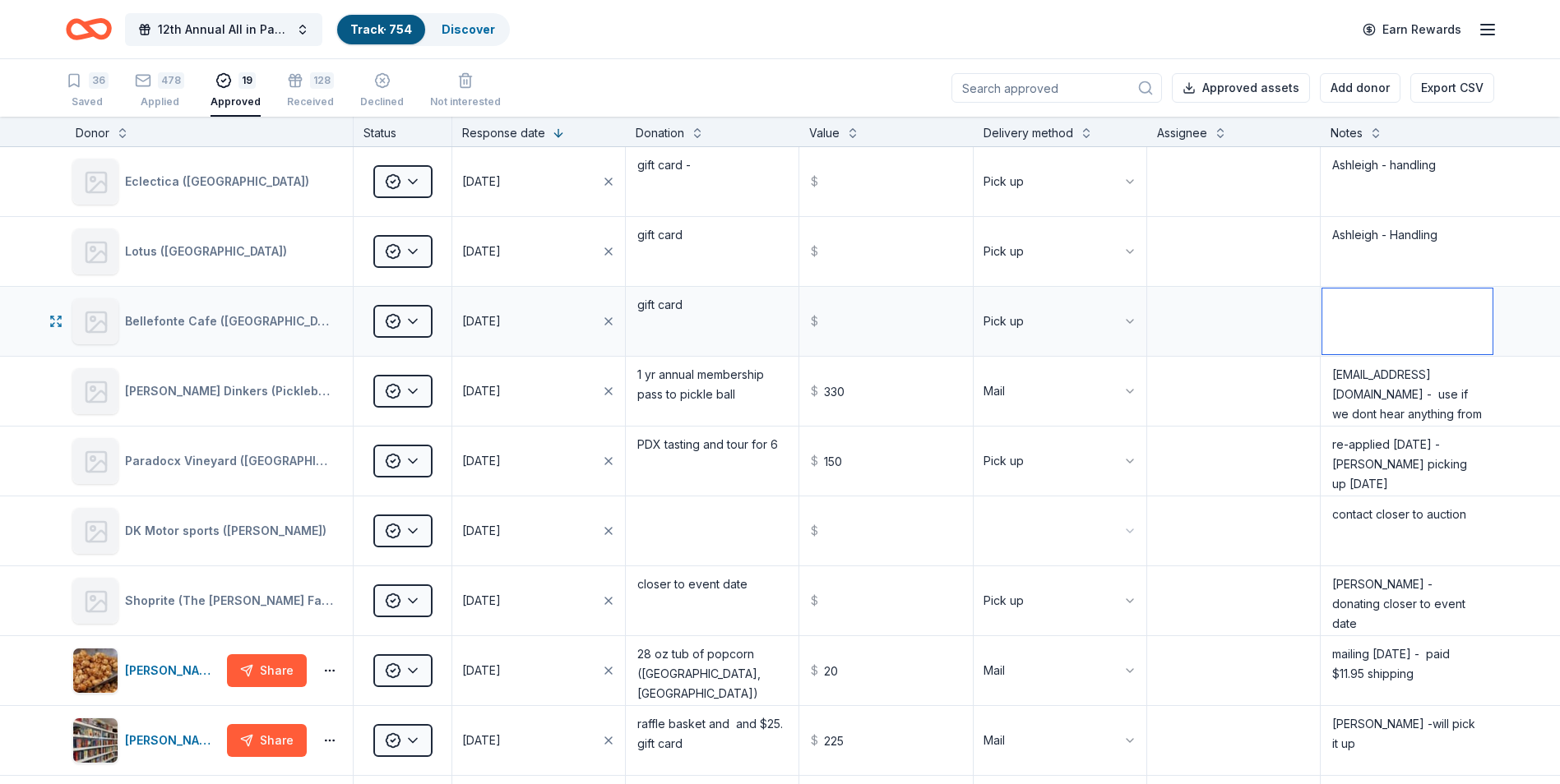
click at [1351, 303] on textarea at bounding box center [1407, 321] width 170 height 66
type textarea "Ashleigh - handling"
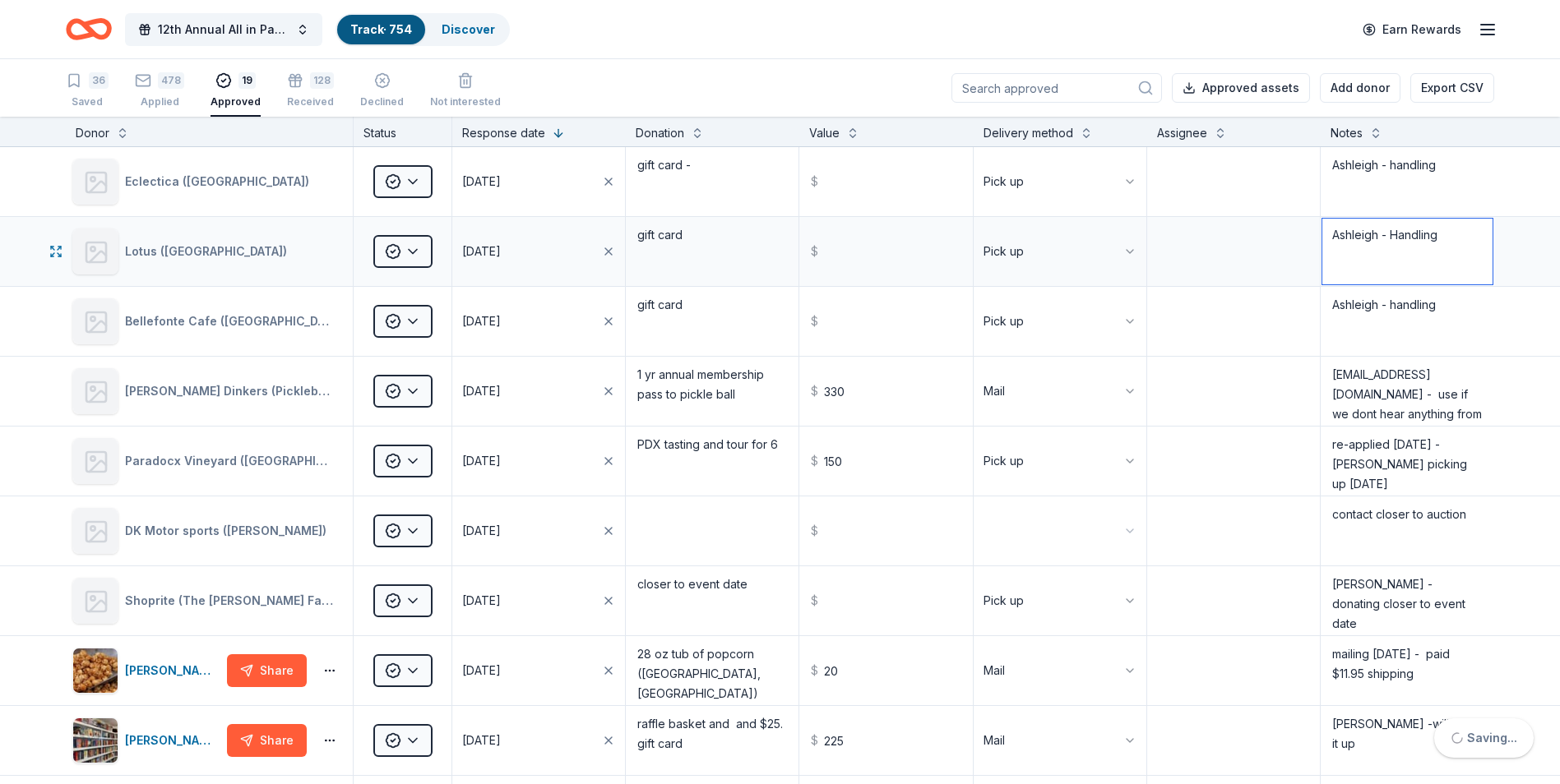
click at [1465, 260] on textarea "Ashleigh - Handling" at bounding box center [1407, 252] width 170 height 66
click at [123, 134] on button at bounding box center [122, 131] width 13 height 17
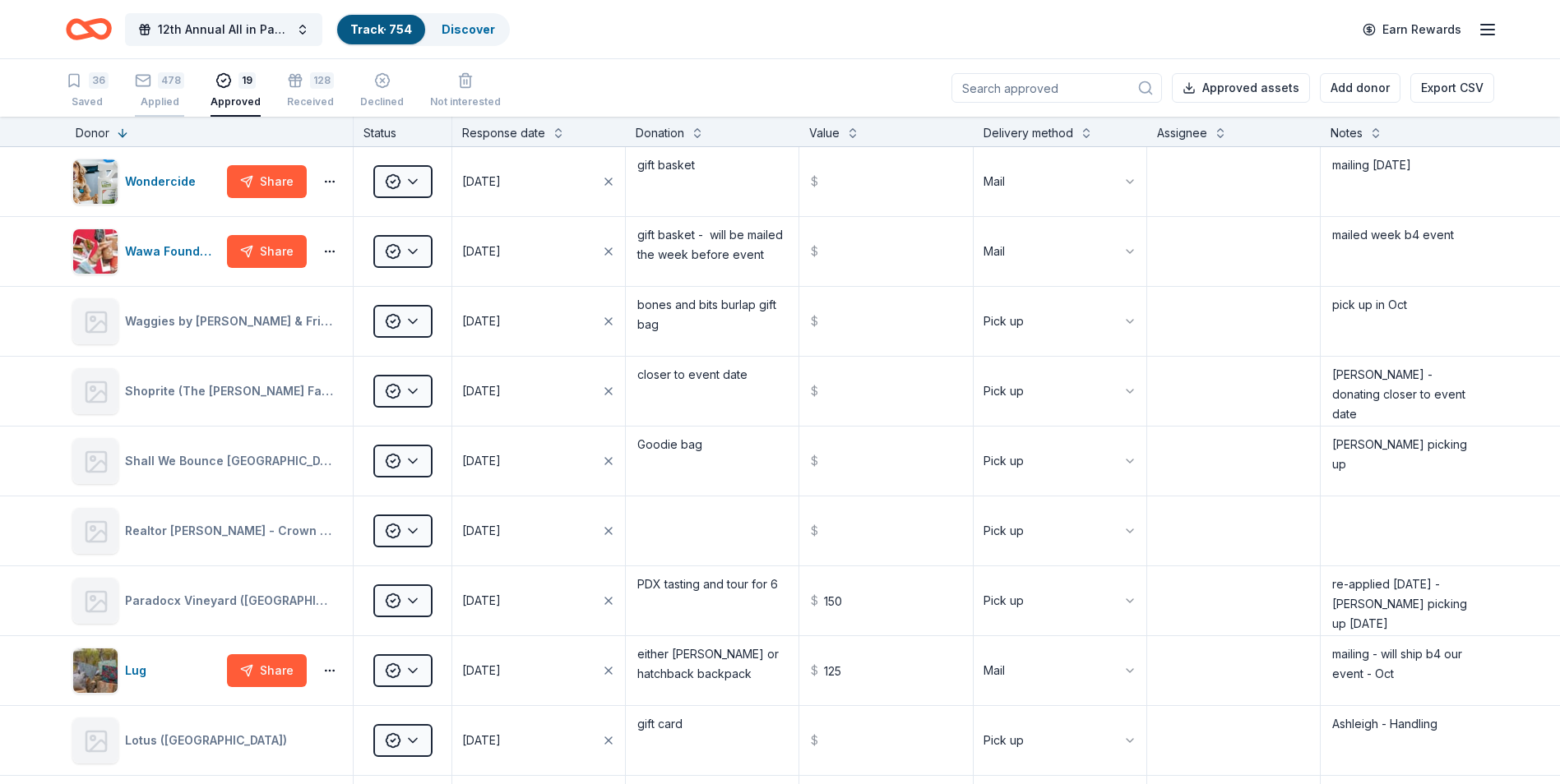
click at [161, 97] on div "Applied" at bounding box center [159, 102] width 50 height 13
